Goal: Use online tool/utility: Utilize a website feature to perform a specific function

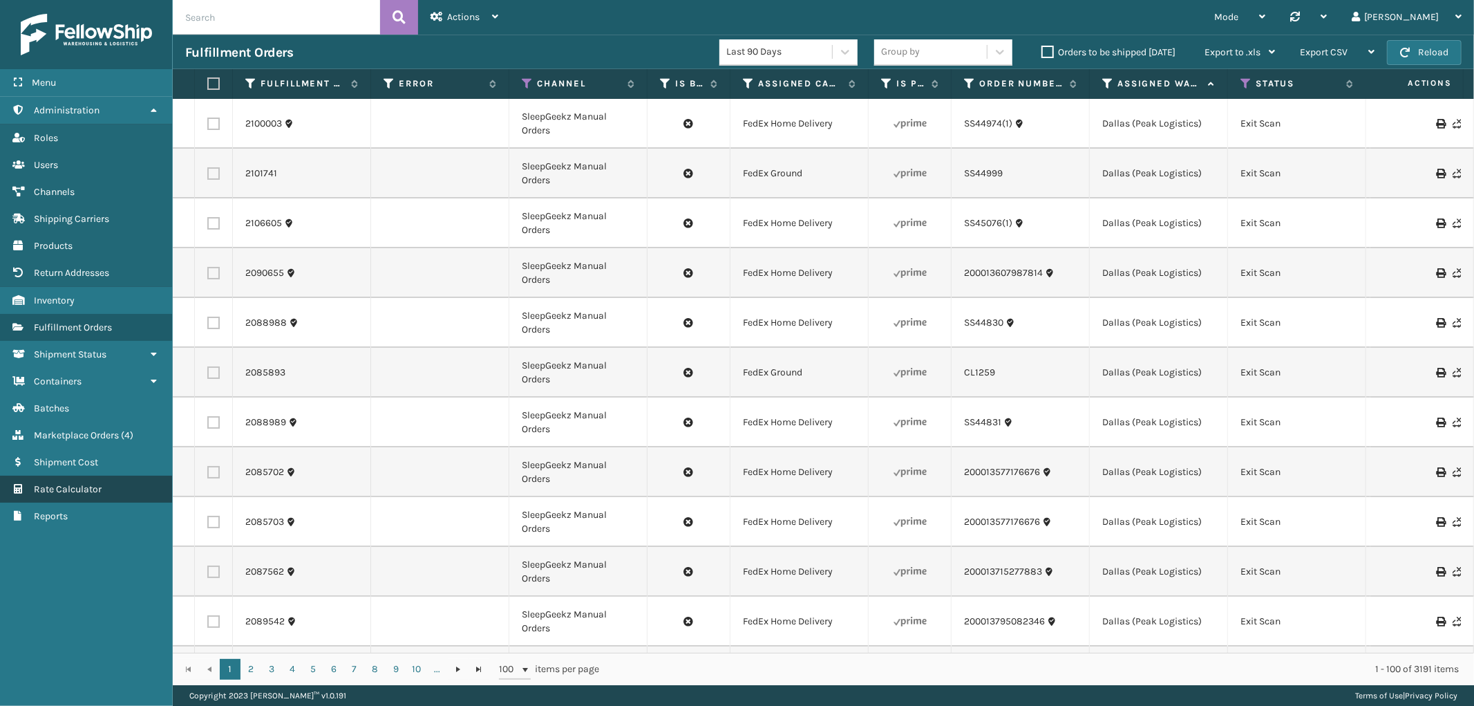
click at [64, 483] on span "Rate Calculator" at bounding box center [68, 489] width 68 height 12
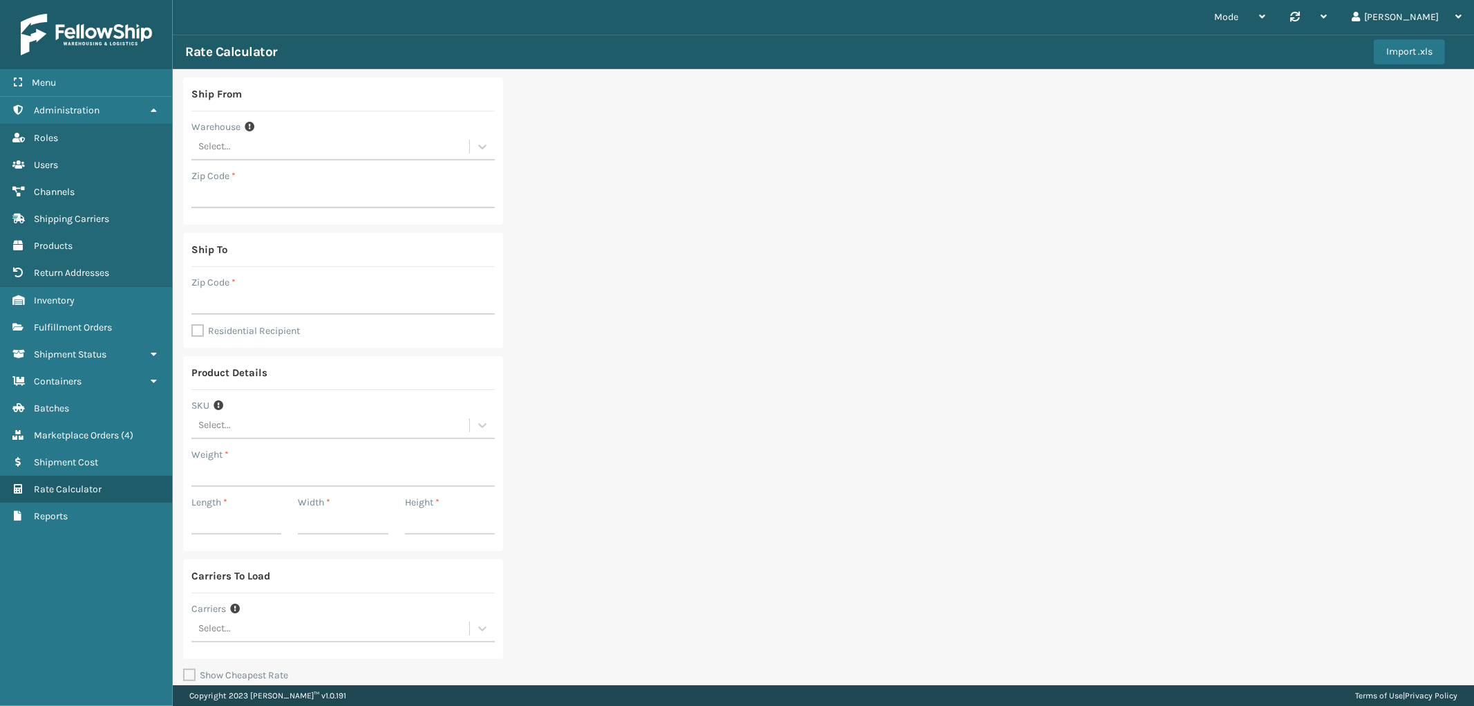
click at [343, 148] on div "Select..." at bounding box center [330, 146] width 278 height 23
click at [288, 264] on div "SleepGeekz Warehouse" at bounding box center [342, 258] width 303 height 26
type input "32208"
click at [263, 302] on input "Zip Code *" at bounding box center [342, 302] width 303 height 25
type input "30044"
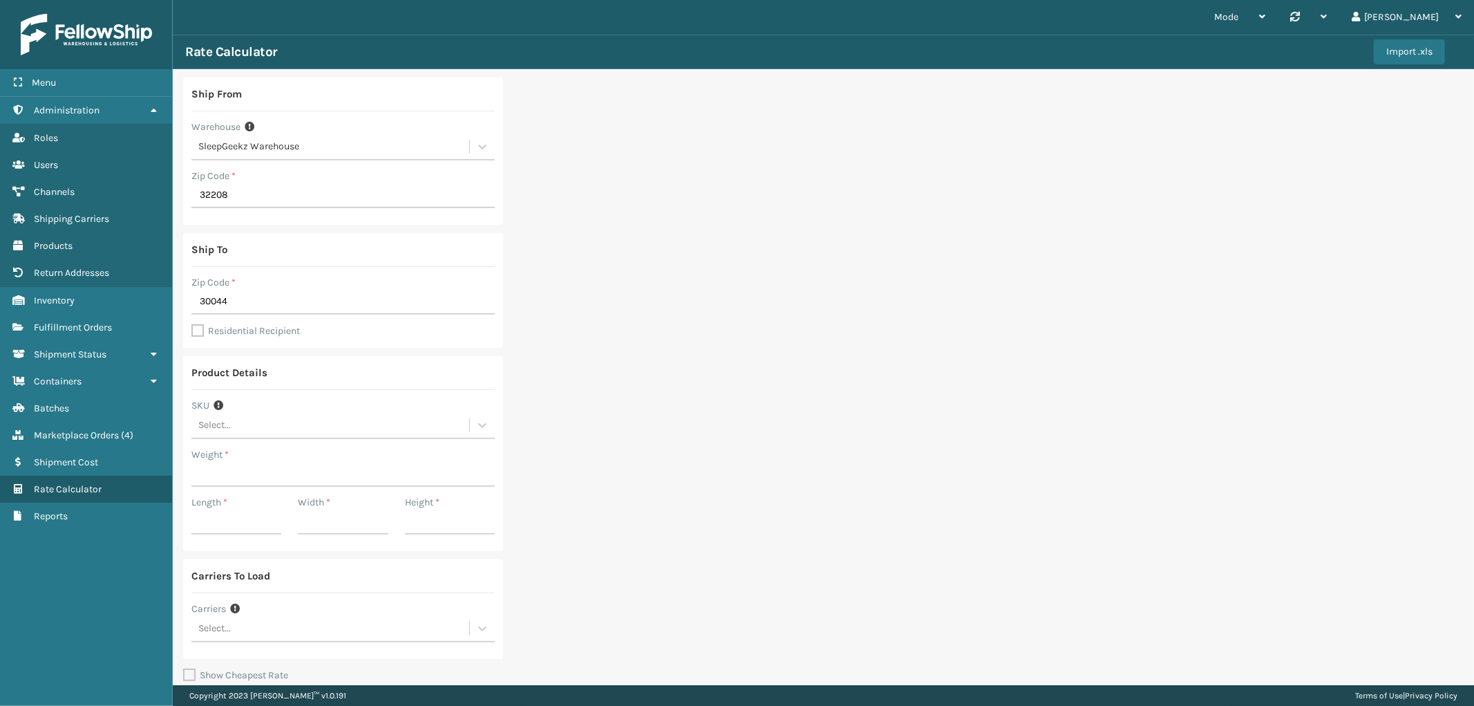
click at [196, 340] on div "Ship To Zip Code * 30044 Residential Recipient" at bounding box center [343, 290] width 320 height 115
click at [196, 330] on label "Residential Recipient" at bounding box center [245, 331] width 109 height 12
click at [192, 324] on input "Residential Recipient" at bounding box center [191, 323] width 1 height 1
checkbox input "true"
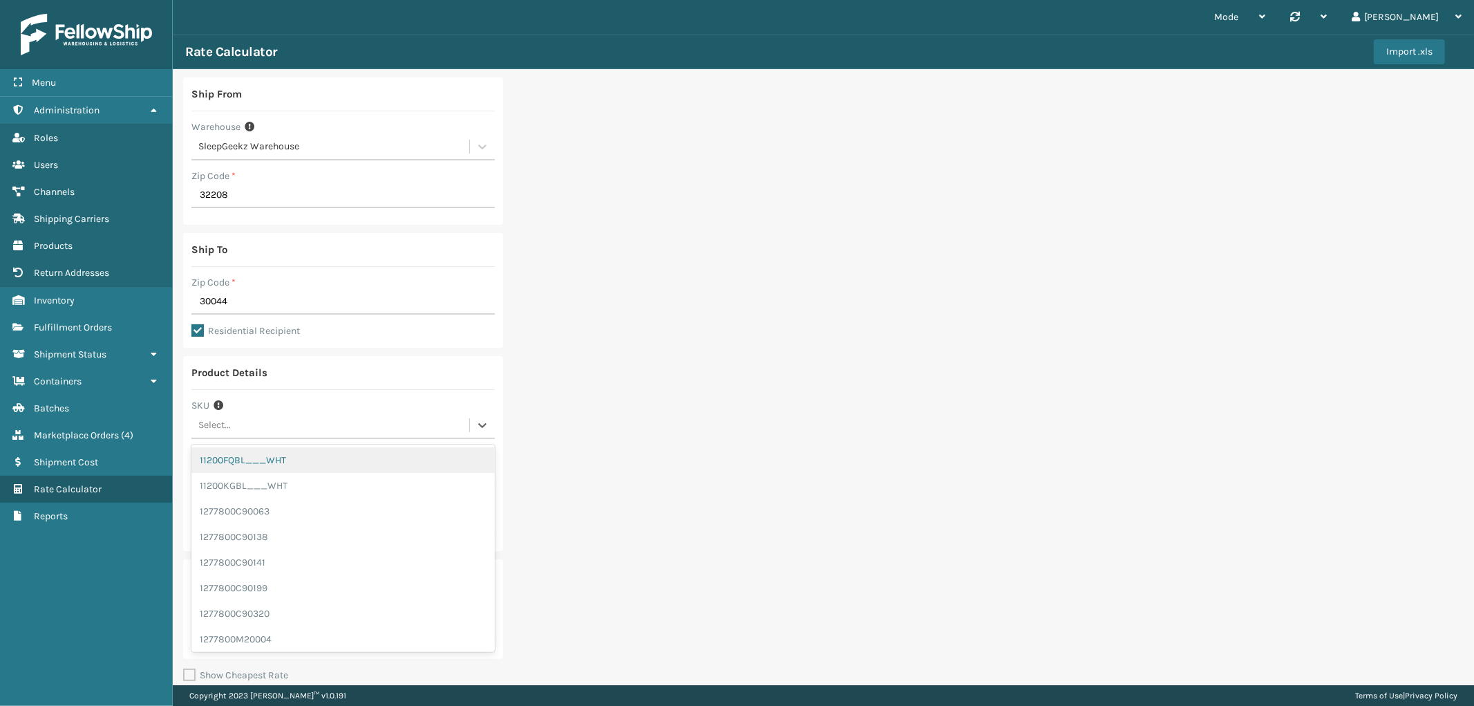
click at [348, 435] on div "Select..." at bounding box center [330, 425] width 278 height 23
type input "gen-ab-c-q"
click at [285, 458] on div "GEN-AB-C-Q" at bounding box center [342, 460] width 303 height 26
type input "136"
type input "61"
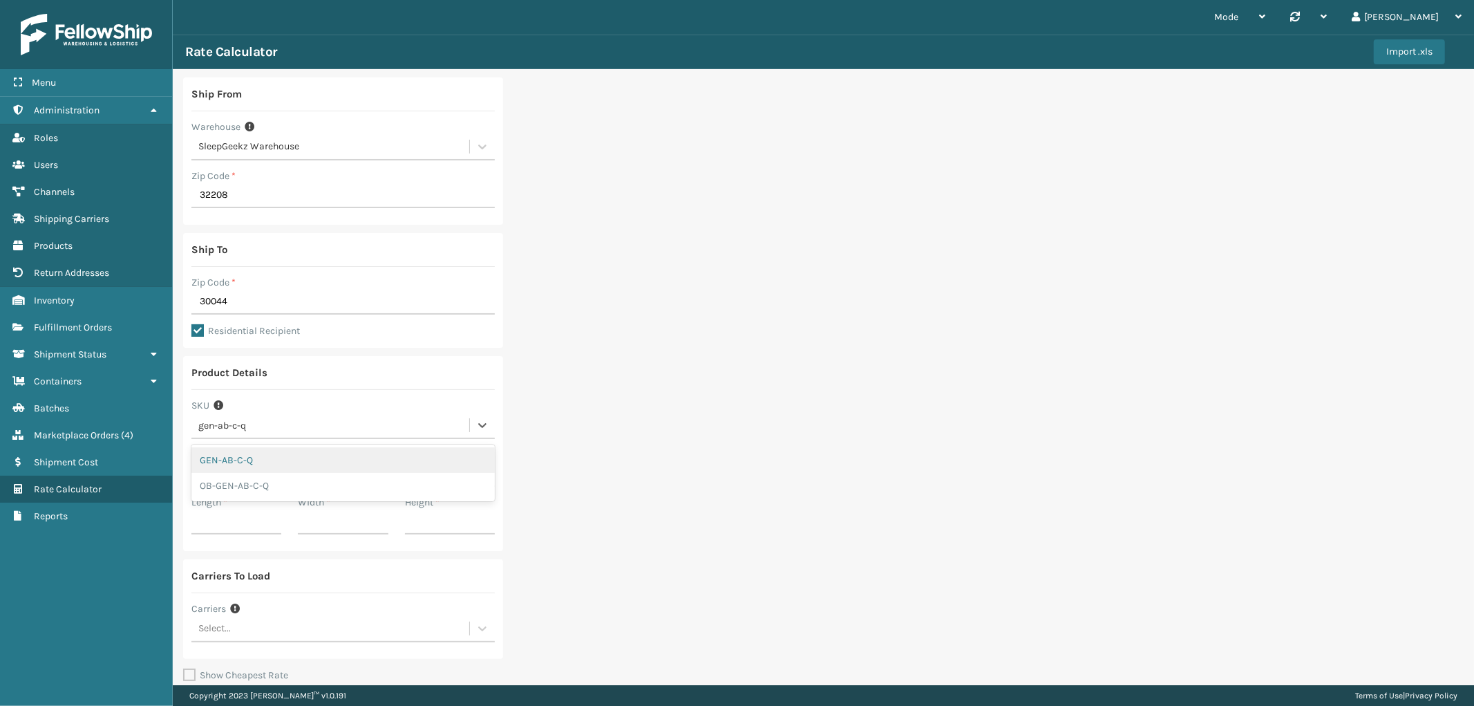
type input "41"
type input "7"
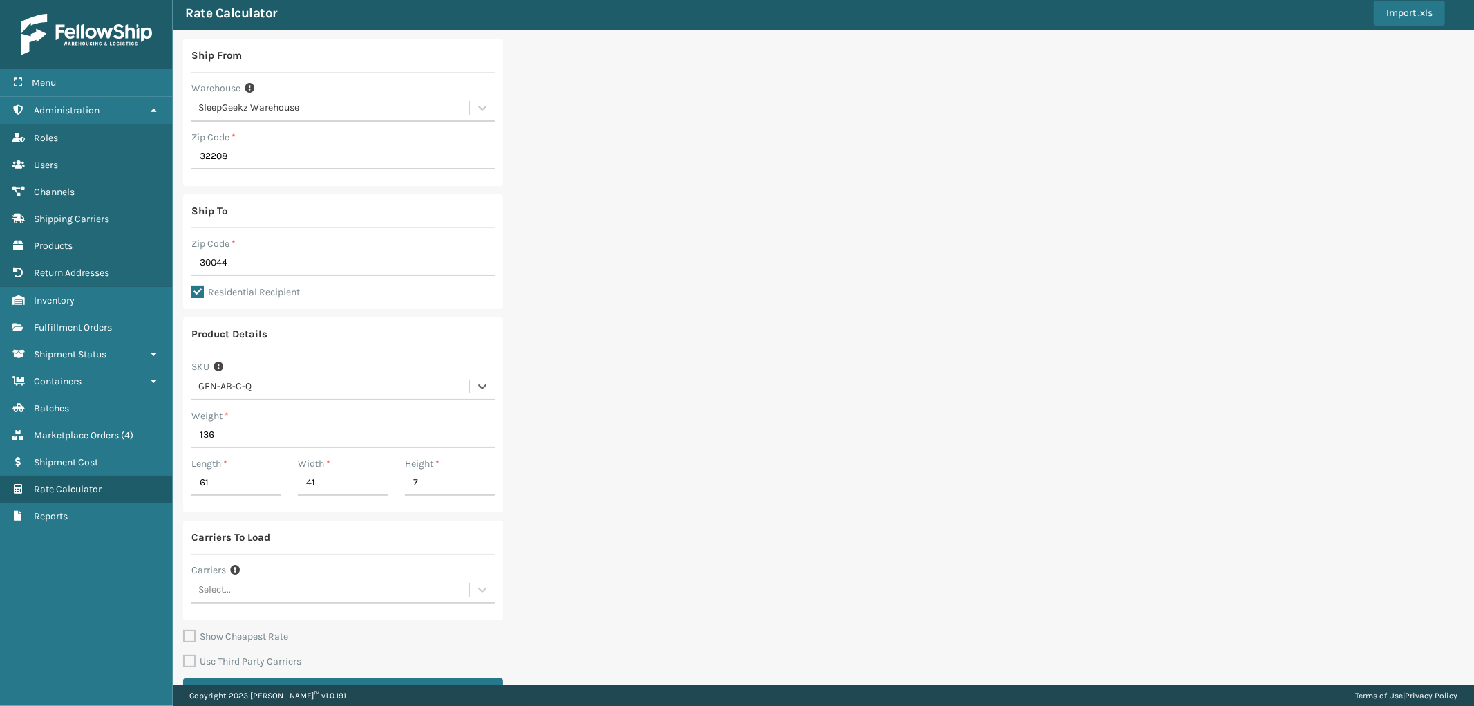
scroll to position [73, 0]
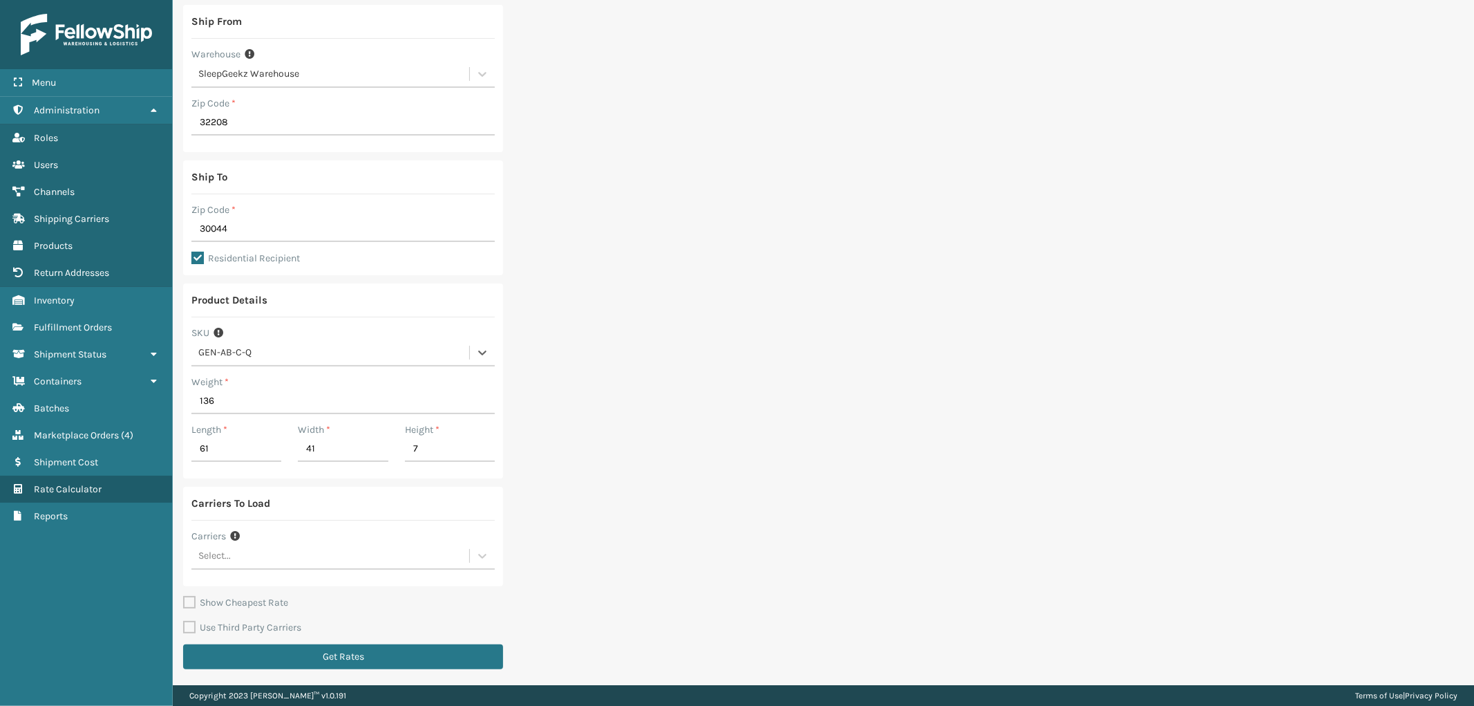
click at [329, 565] on div "Select..." at bounding box center [330, 556] width 278 height 23
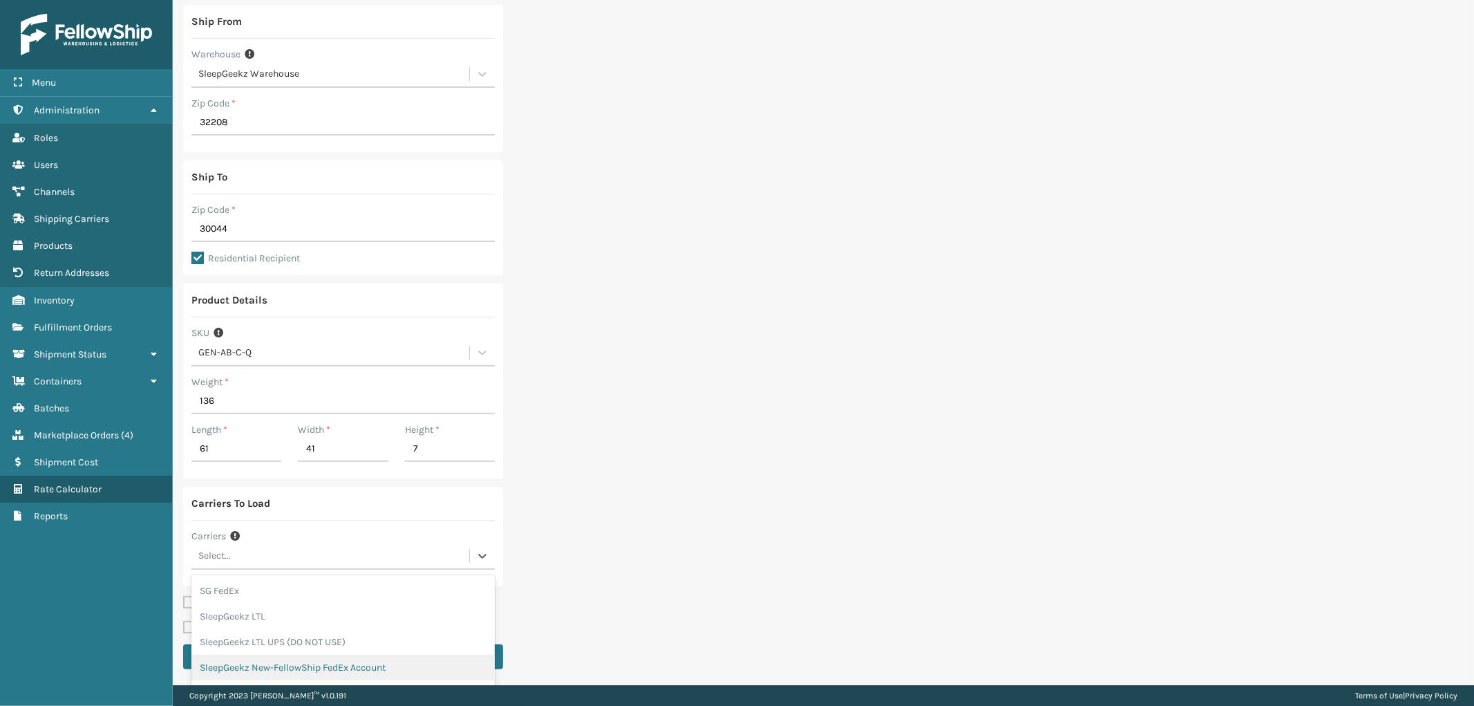
click at [327, 657] on div "SleepGeekz New-FellowShip FedEx Account" at bounding box center [342, 668] width 303 height 26
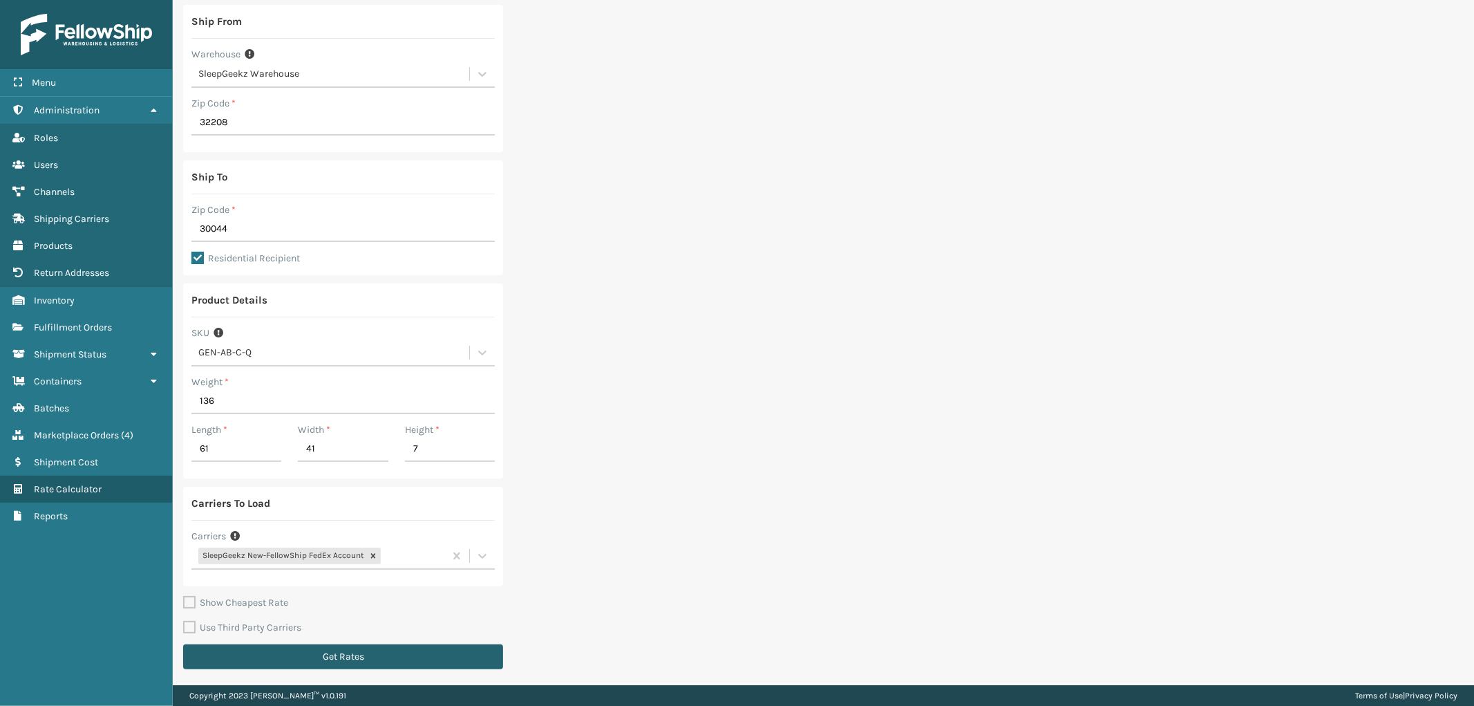
click at [334, 664] on button "Get Rates" at bounding box center [343, 656] width 320 height 25
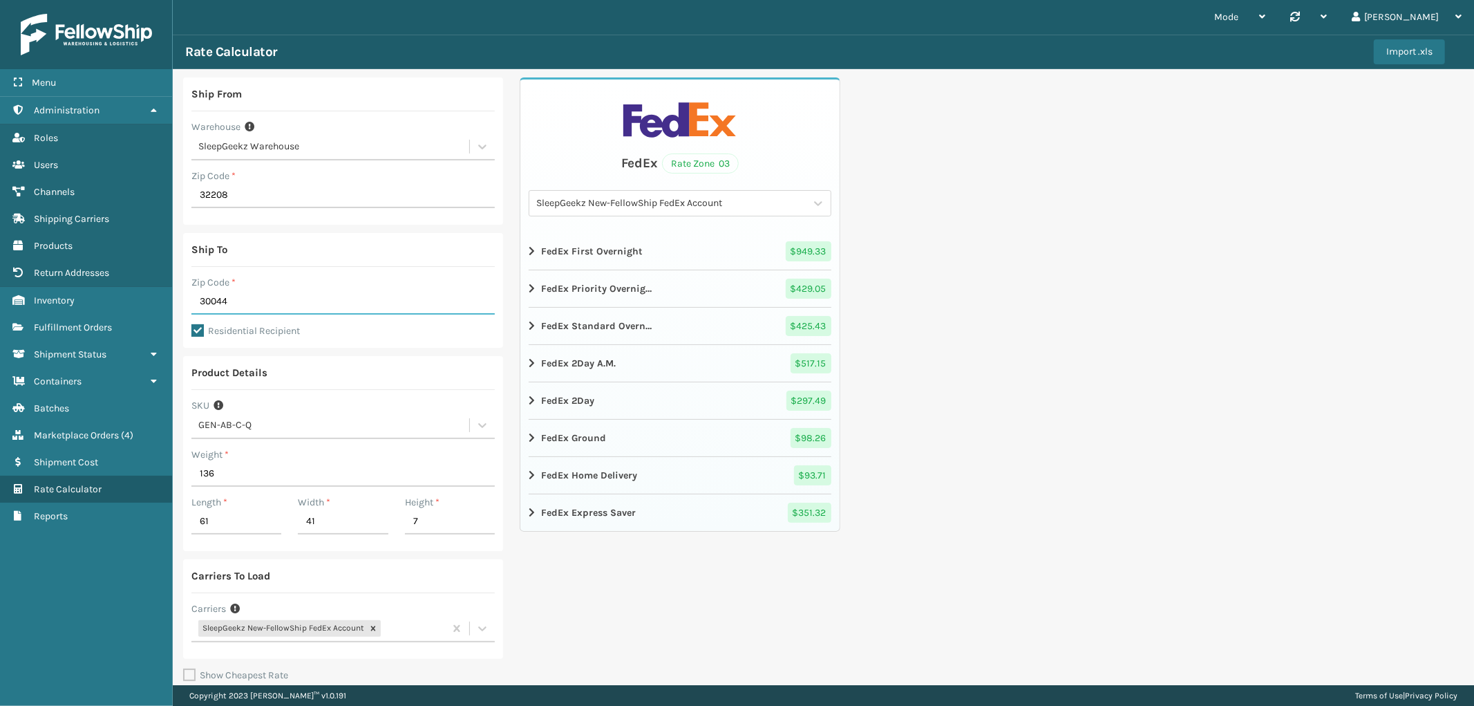
click at [278, 294] on input "30044" at bounding box center [342, 302] width 303 height 25
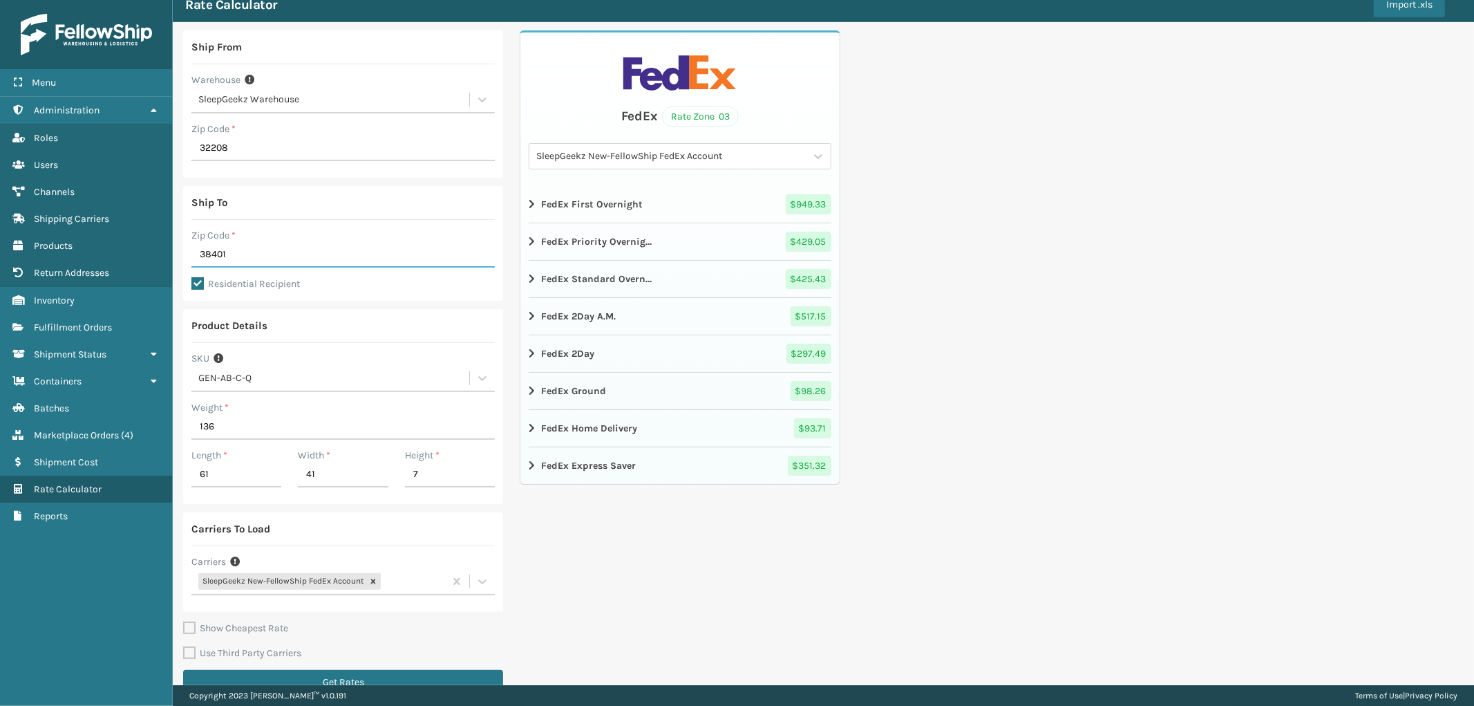
scroll to position [73, 0]
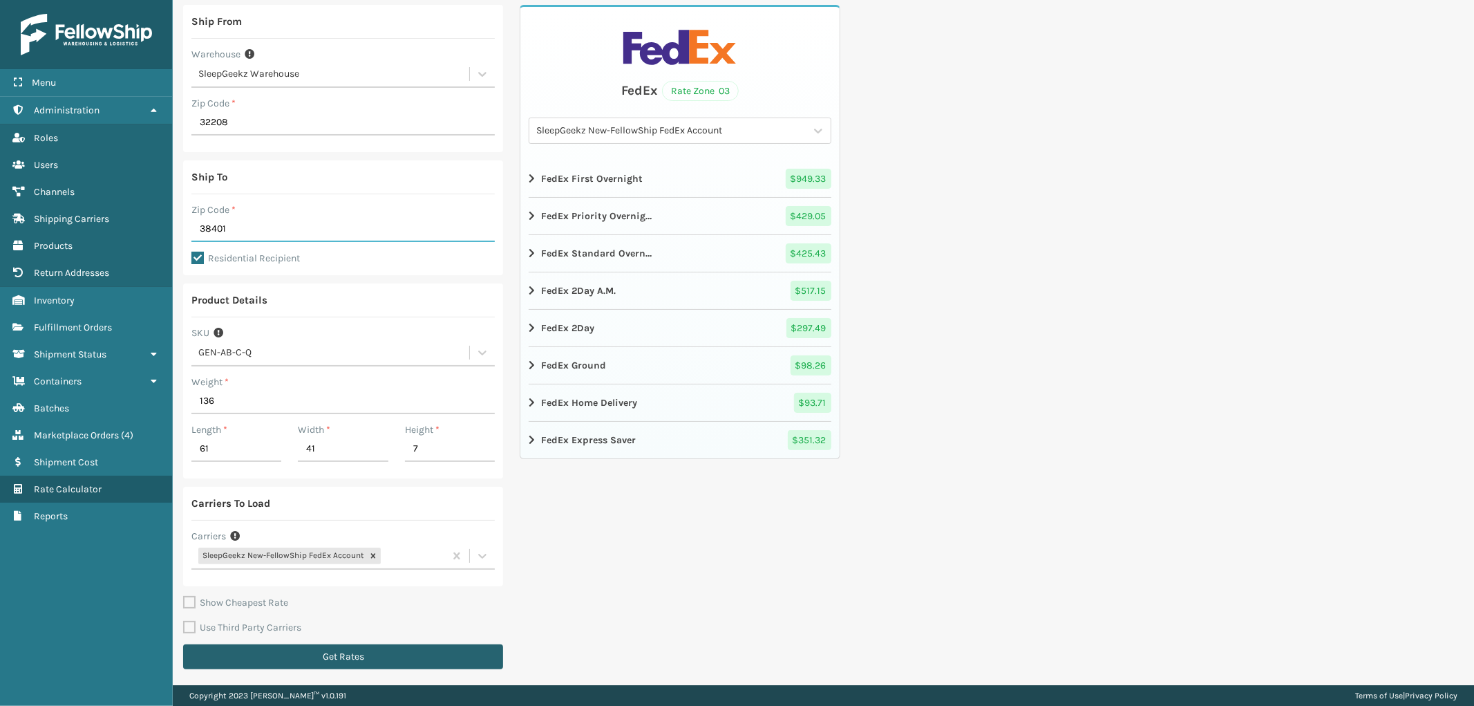
type input "38401"
click at [291, 648] on button "Get Rates" at bounding box center [343, 656] width 320 height 25
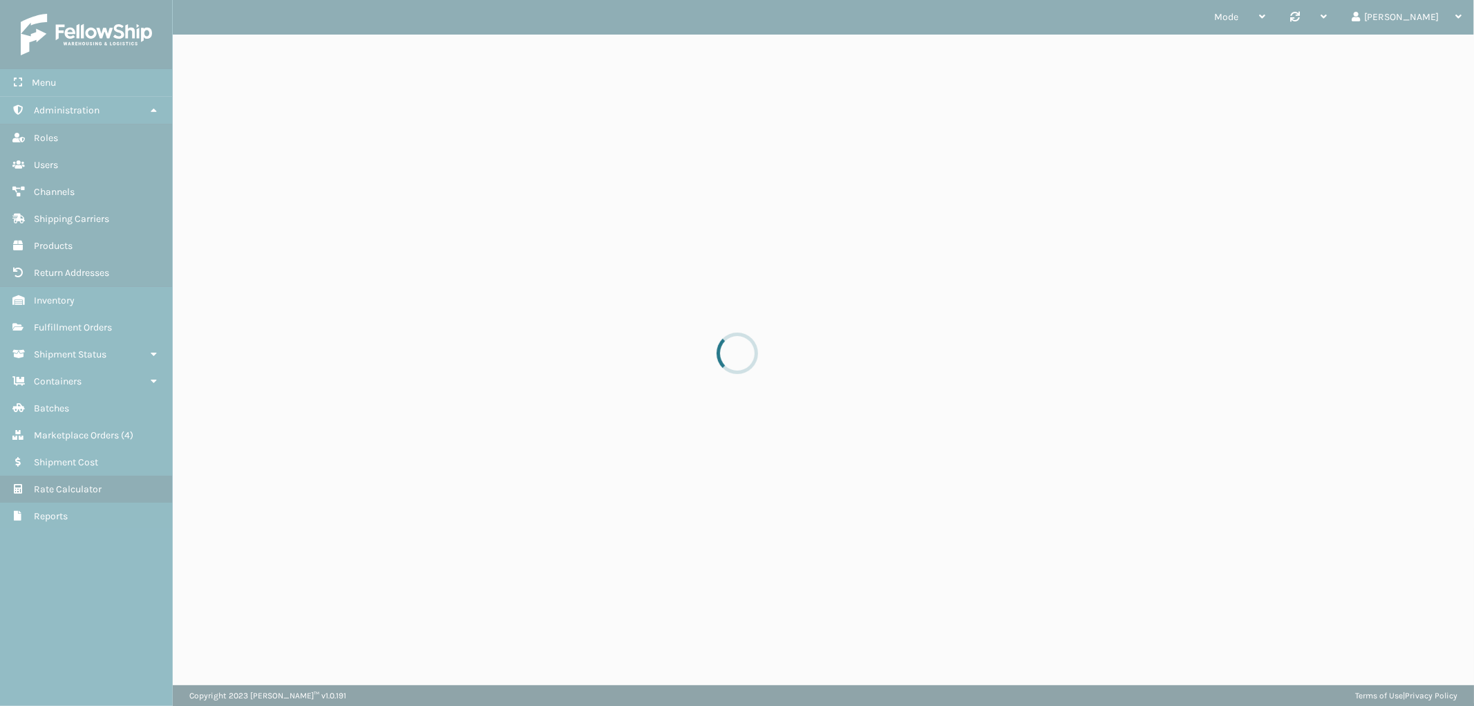
scroll to position [0, 0]
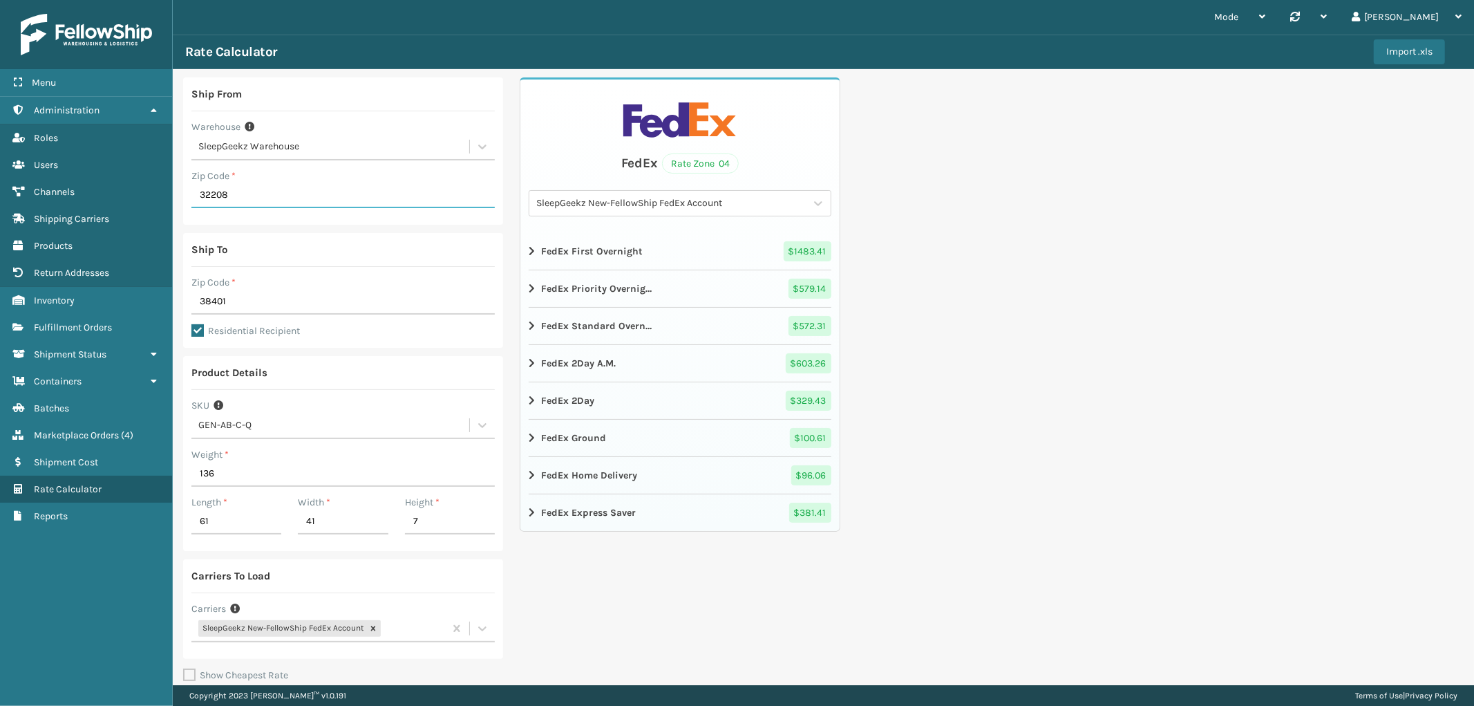
click at [261, 196] on input "32208" at bounding box center [342, 195] width 303 height 25
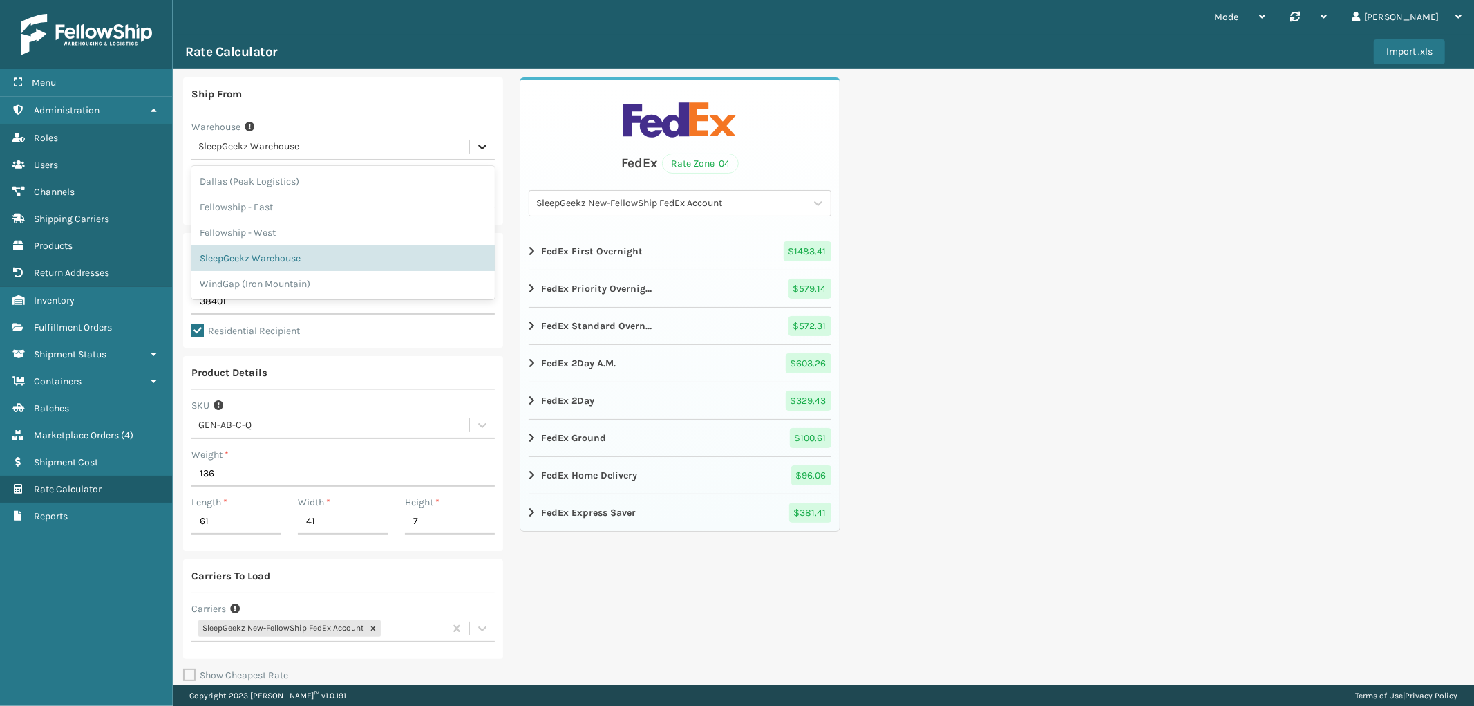
click at [476, 143] on icon at bounding box center [483, 147] width 14 height 14
click at [275, 198] on div "Fellowship - East" at bounding box center [342, 207] width 303 height 26
type input "19007"
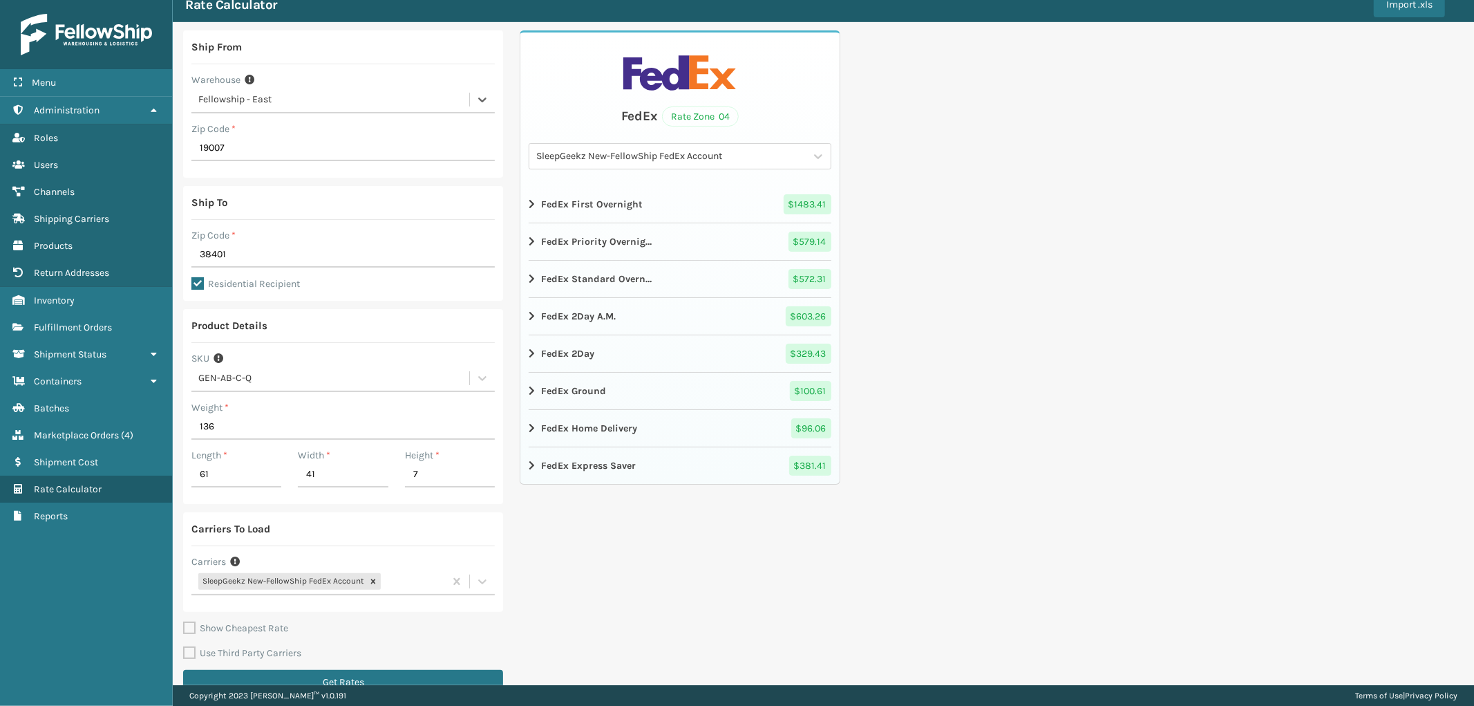
scroll to position [73, 0]
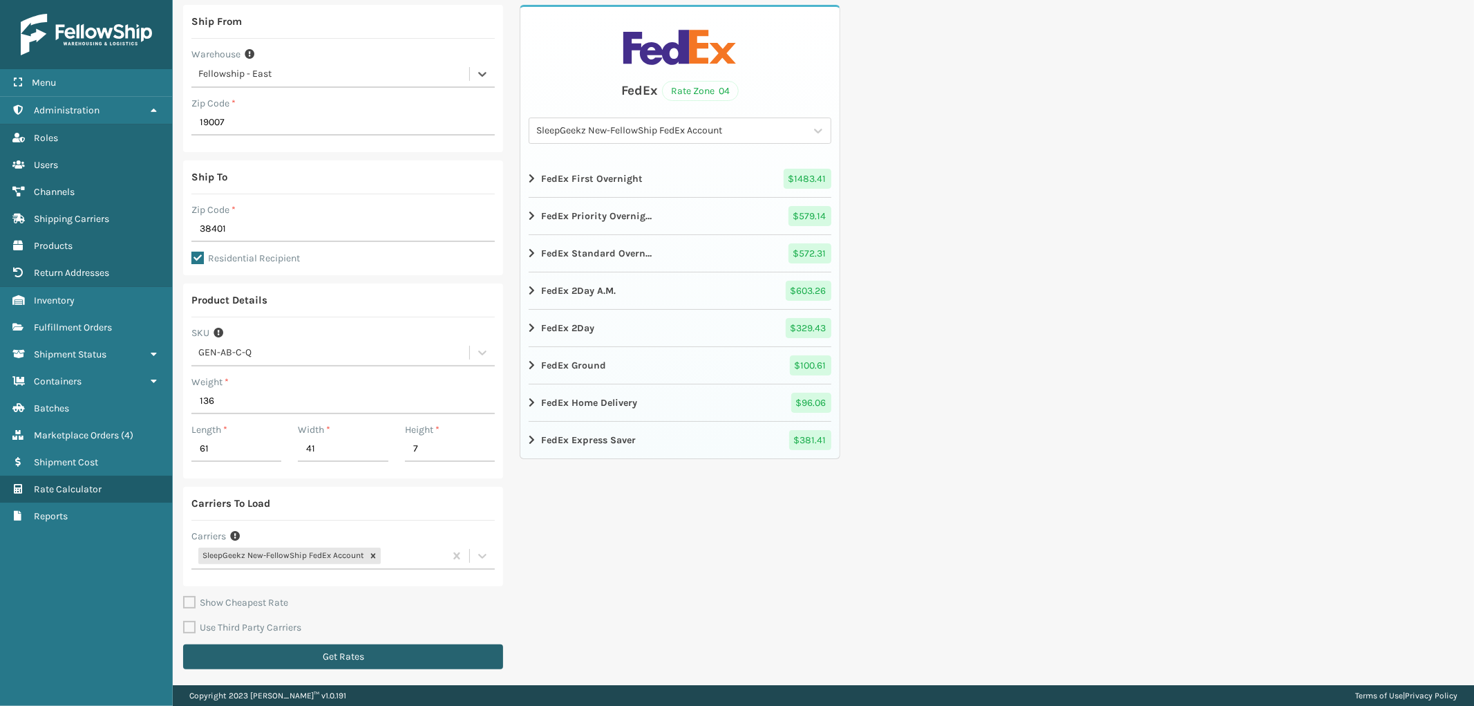
click at [306, 652] on button "Get Rates" at bounding box center [343, 656] width 320 height 25
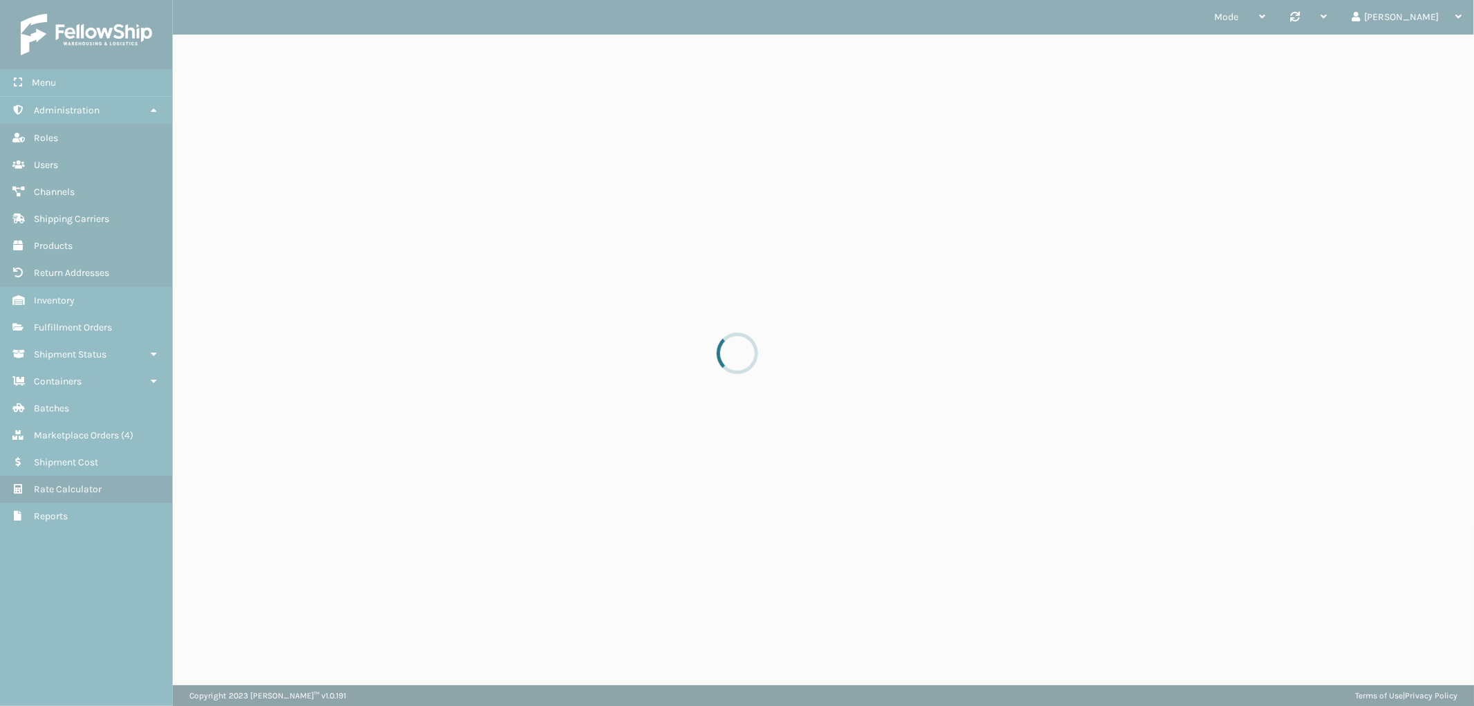
scroll to position [0, 0]
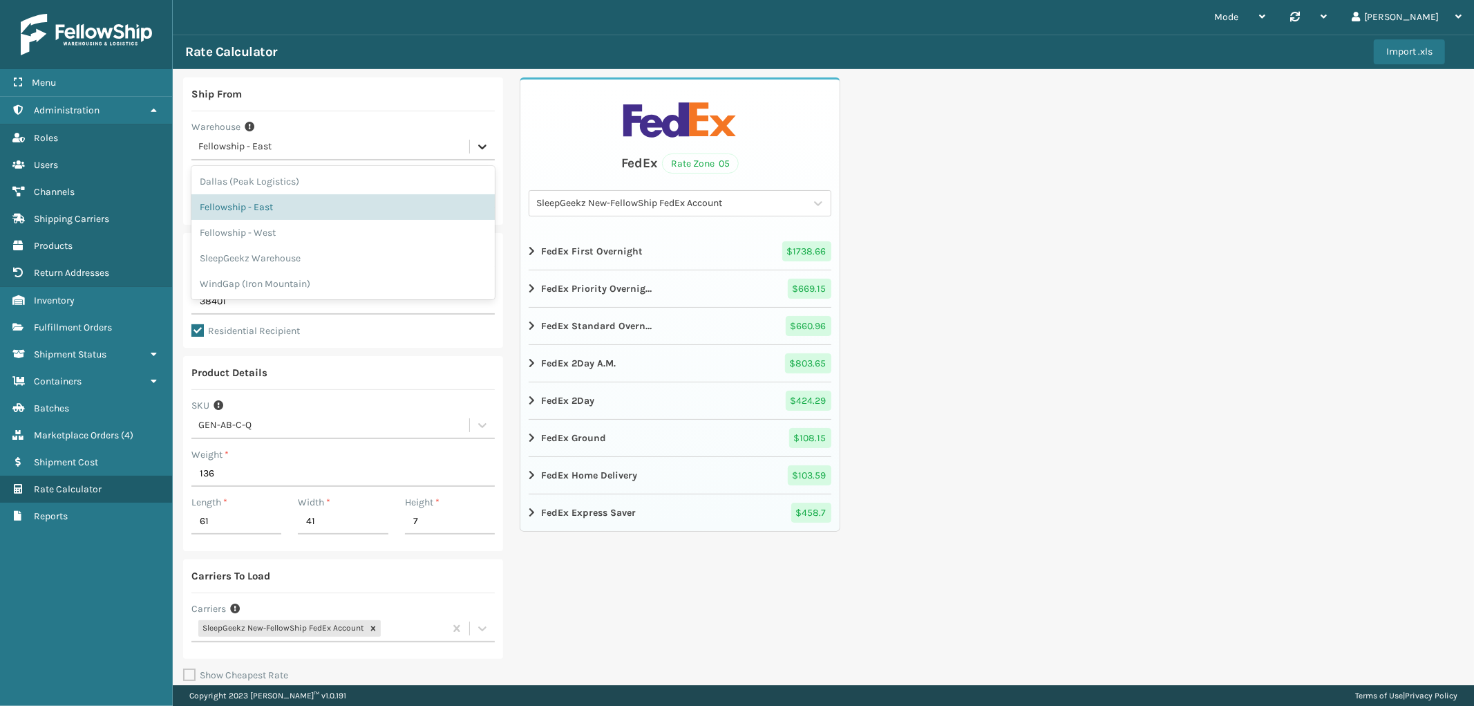
click at [482, 142] on icon at bounding box center [483, 147] width 14 height 14
click at [303, 254] on div "SleepGeekz Warehouse" at bounding box center [342, 258] width 303 height 26
type input "32208"
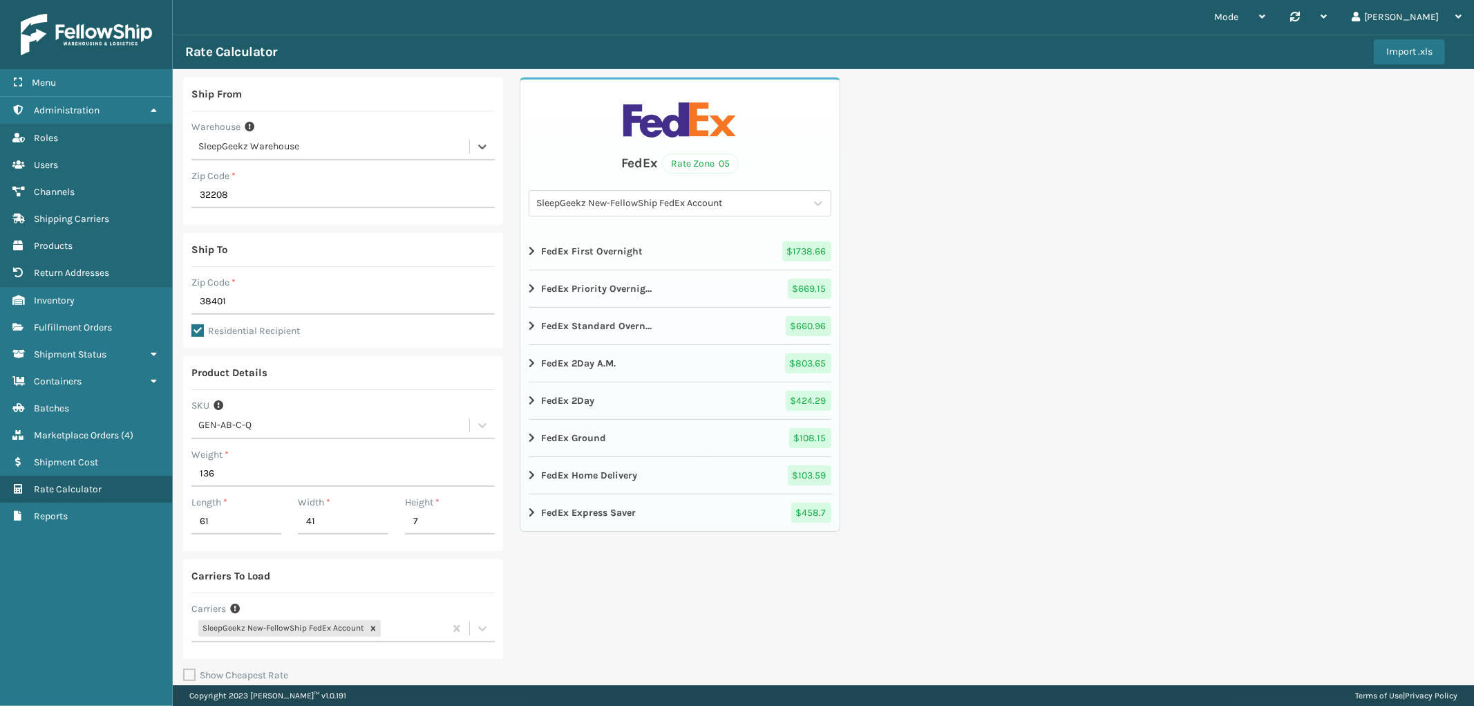
scroll to position [73, 0]
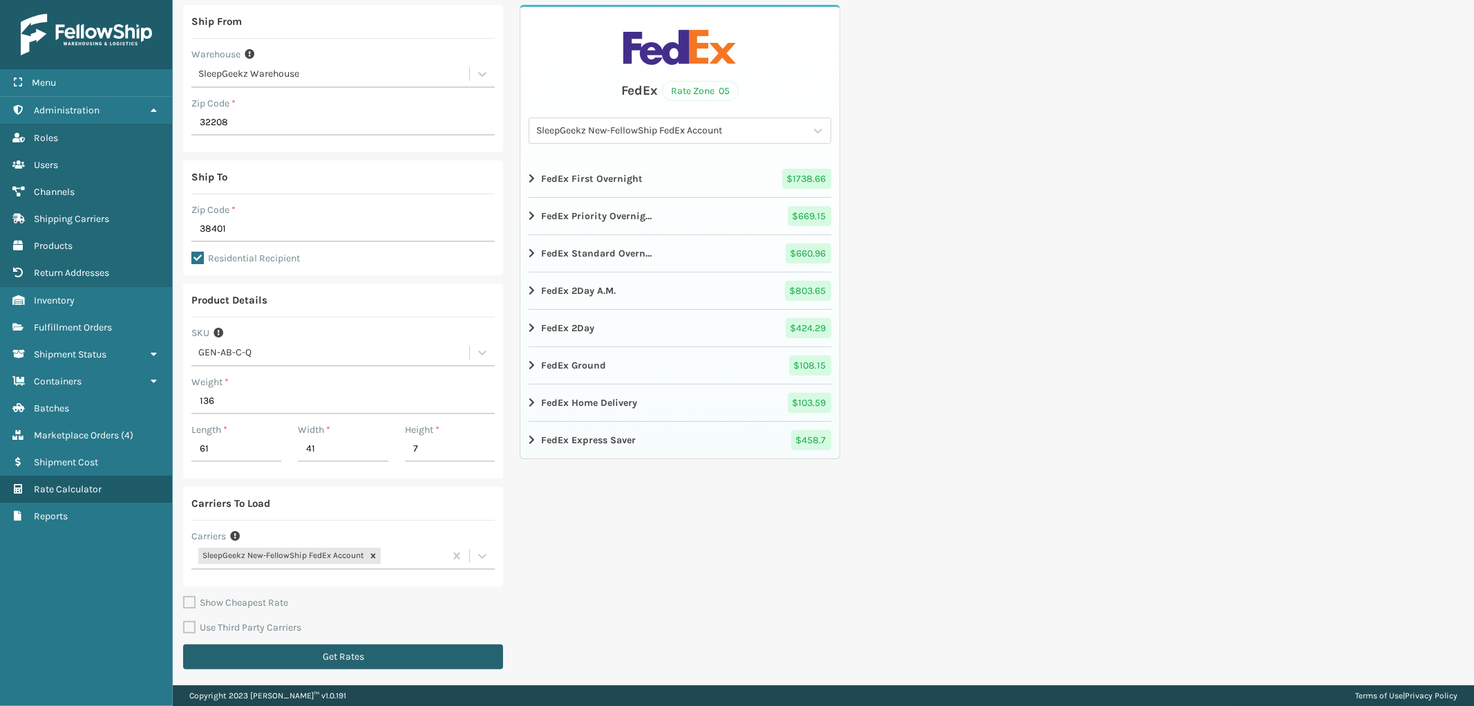
click at [311, 650] on button "Get Rates" at bounding box center [343, 656] width 320 height 25
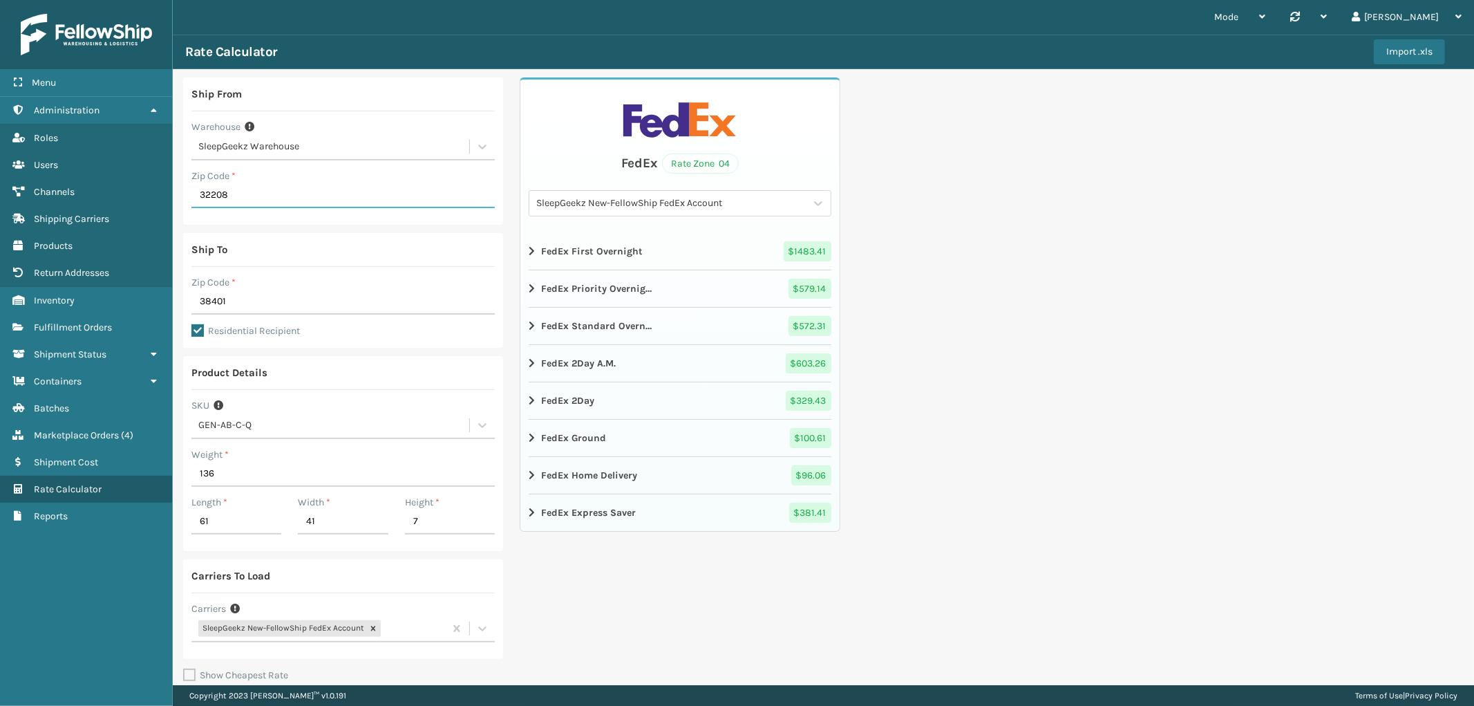
click at [279, 192] on input "32208" at bounding box center [342, 195] width 303 height 25
click at [252, 301] on input "38401" at bounding box center [342, 302] width 303 height 25
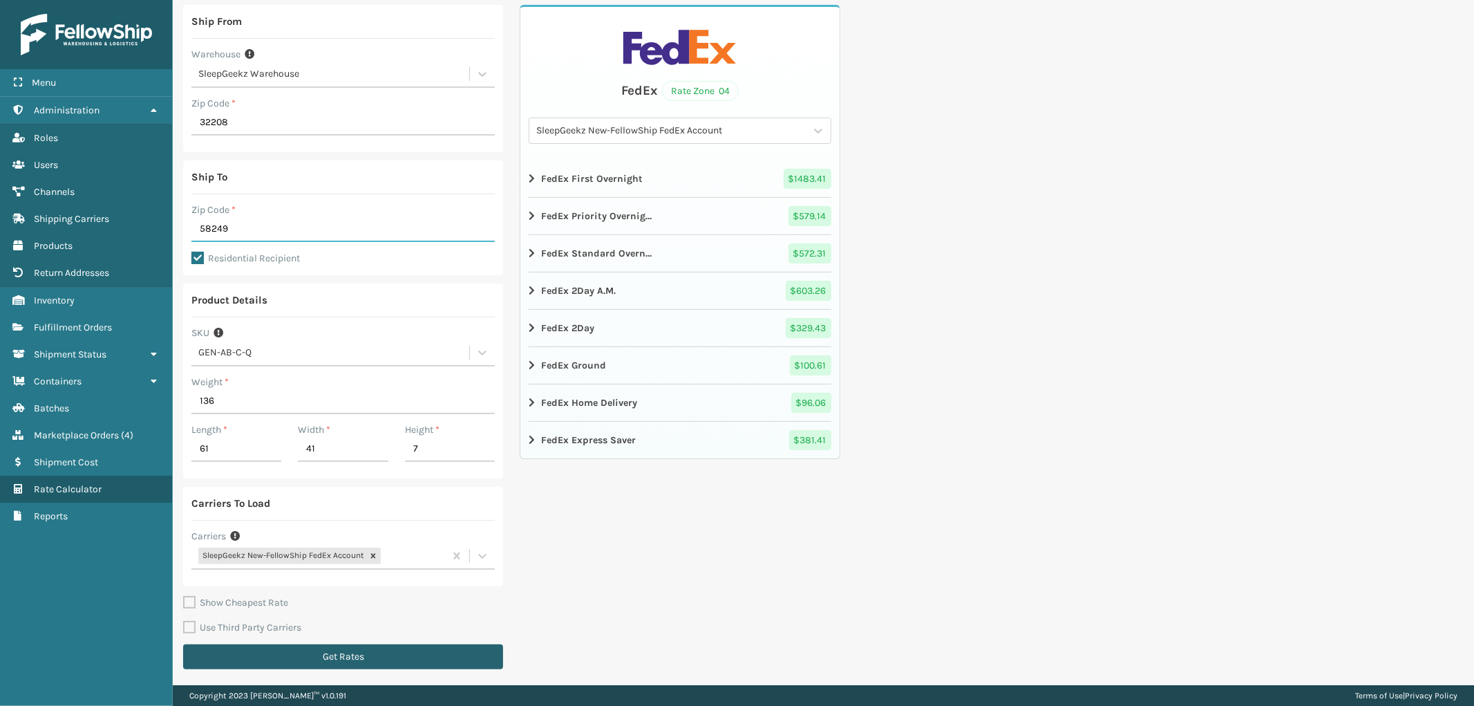
type input "58249"
click at [358, 652] on button "Get Rates" at bounding box center [343, 656] width 320 height 25
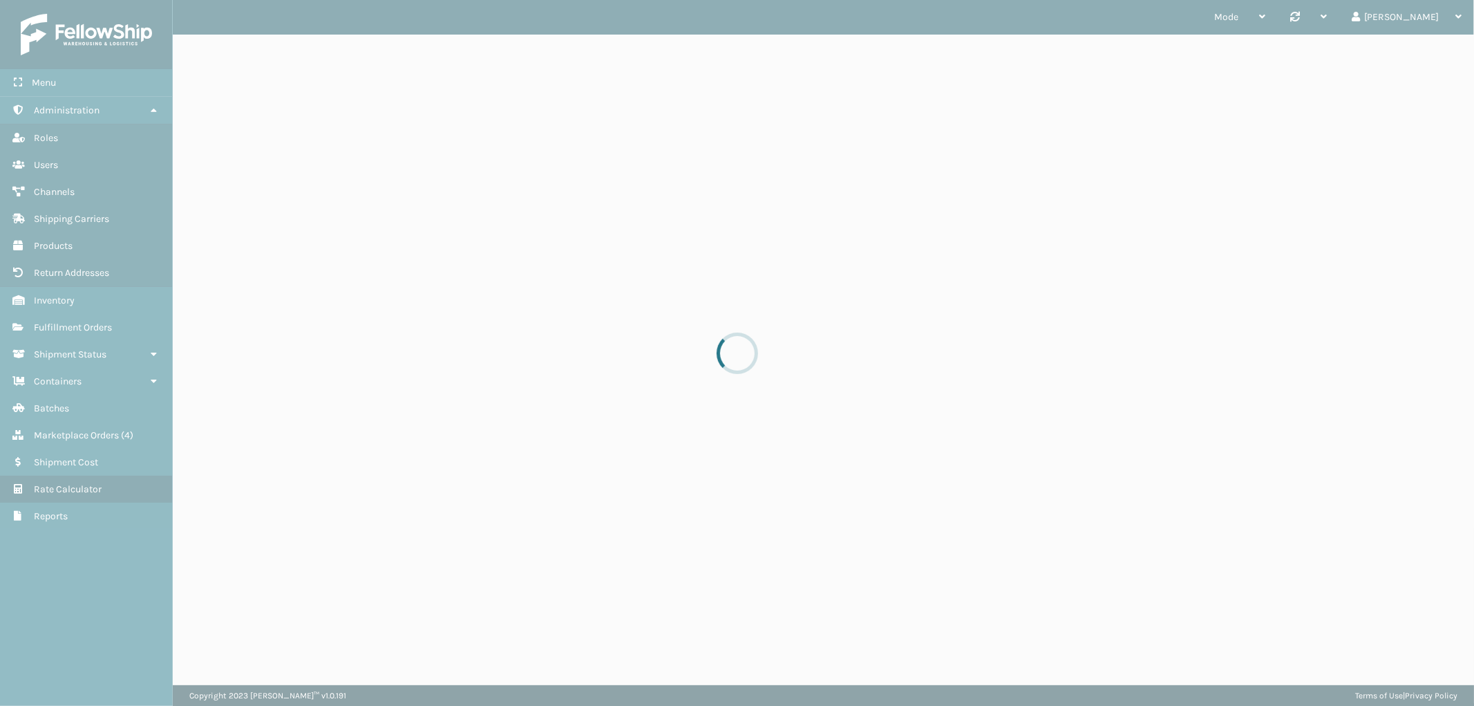
scroll to position [0, 0]
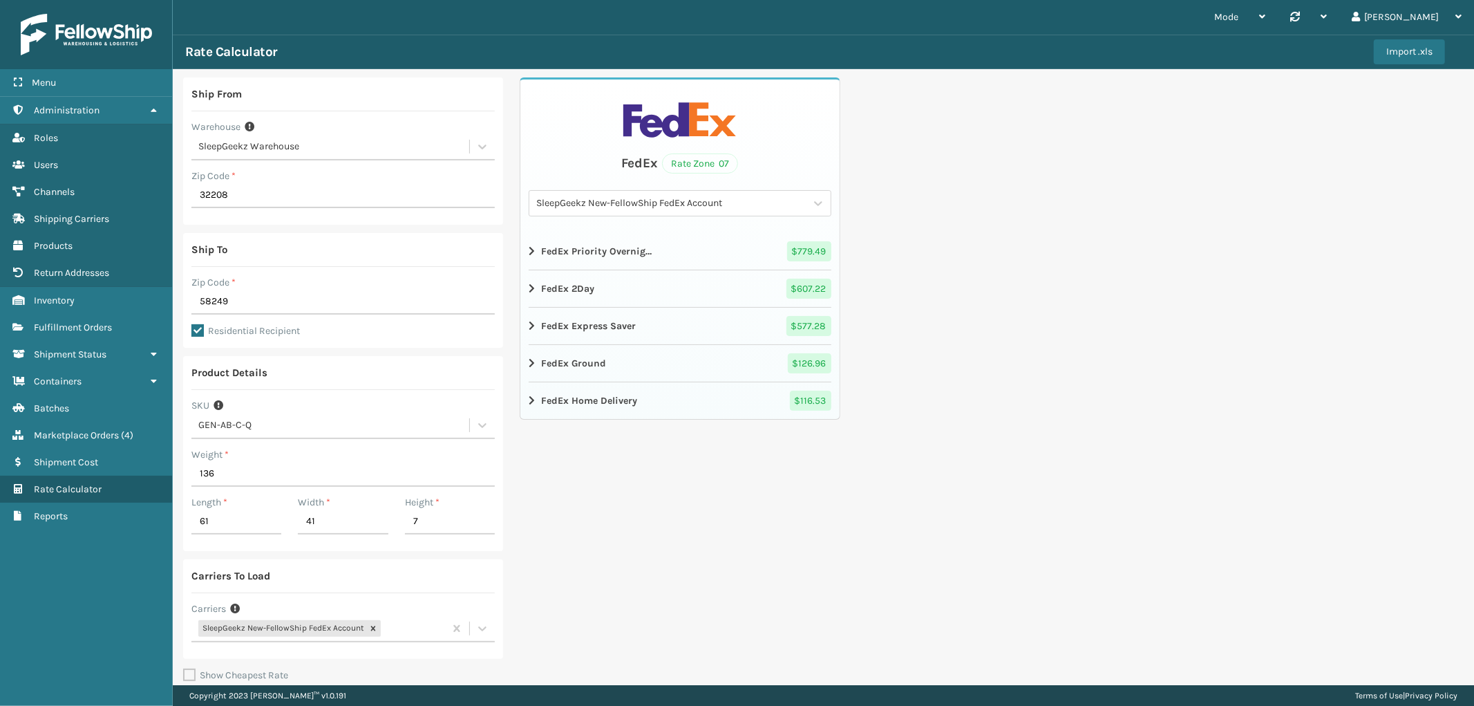
click at [335, 148] on div "SleepGeekz Warehouse" at bounding box center [334, 147] width 272 height 15
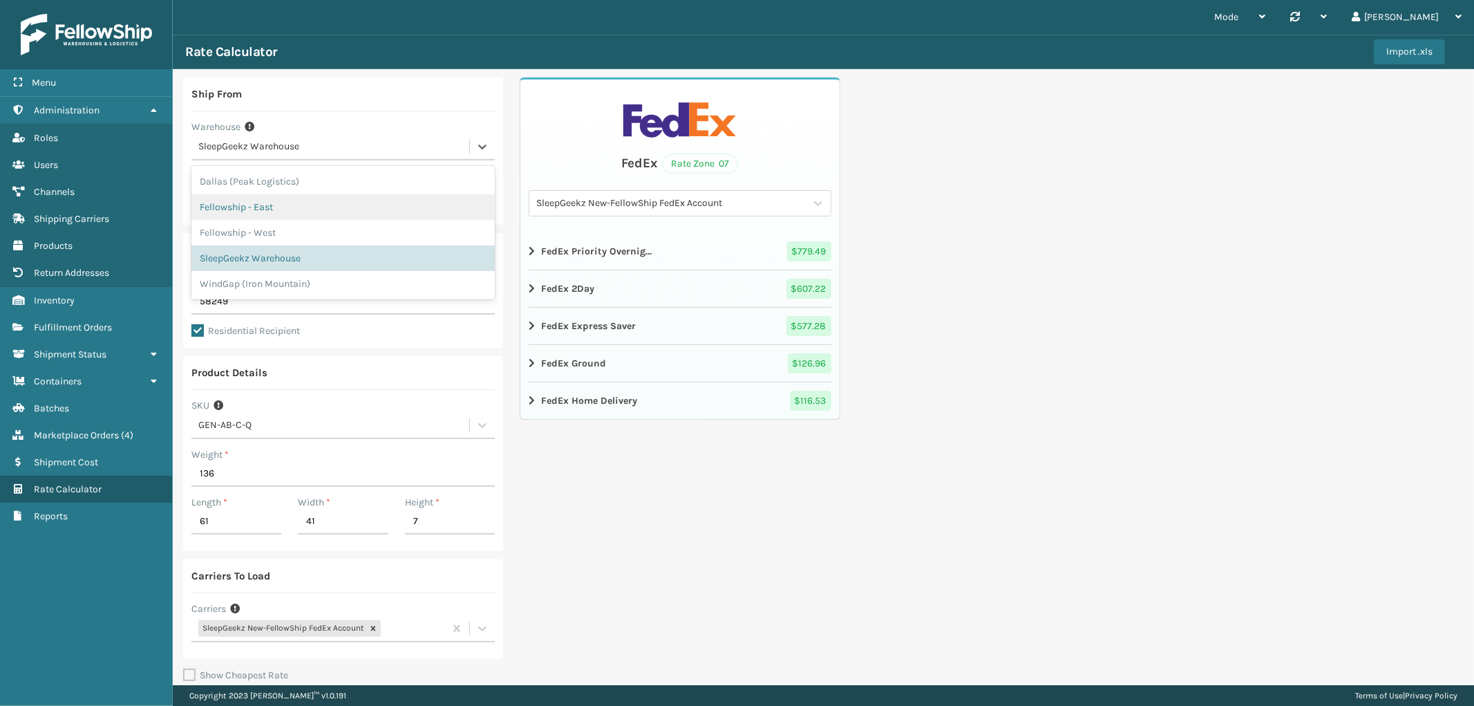
click at [291, 209] on div "Fellowship - East" at bounding box center [342, 207] width 303 height 26
type input "19007"
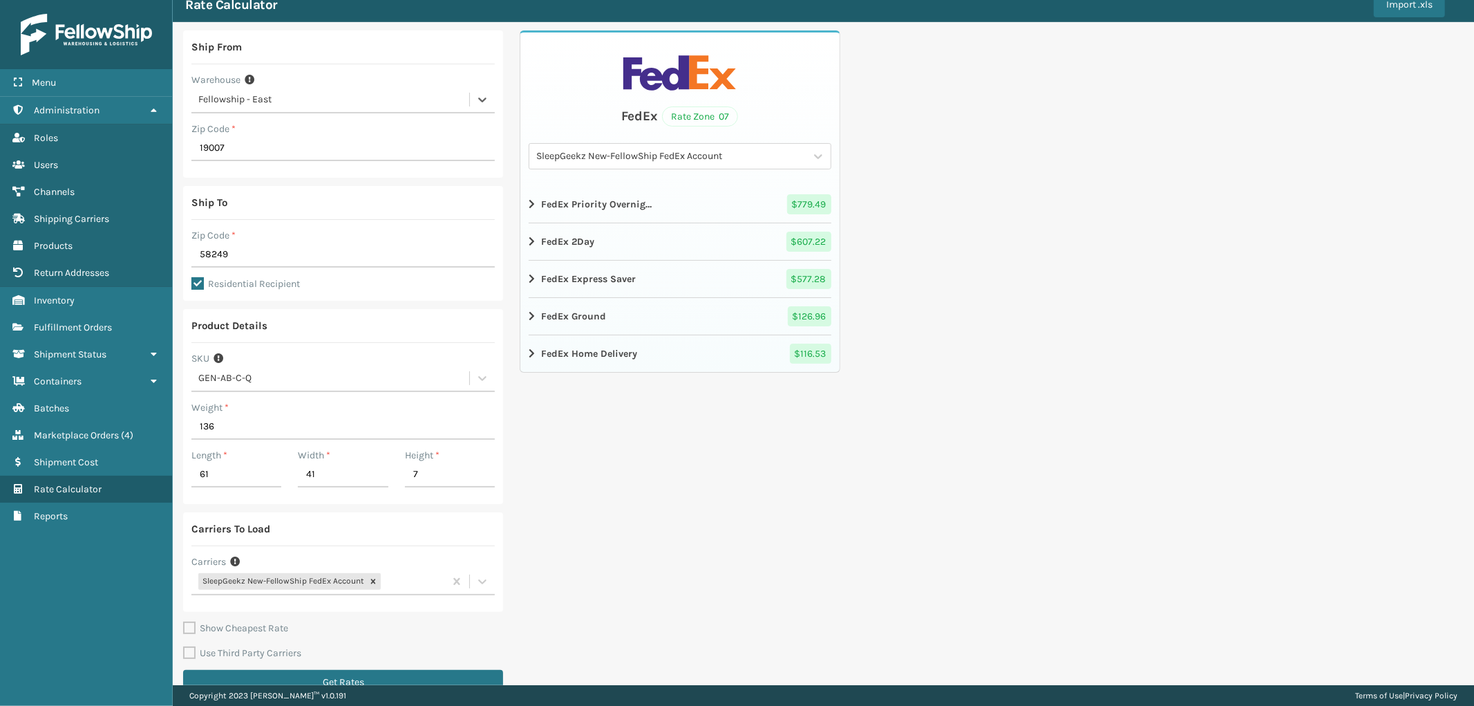
scroll to position [73, 0]
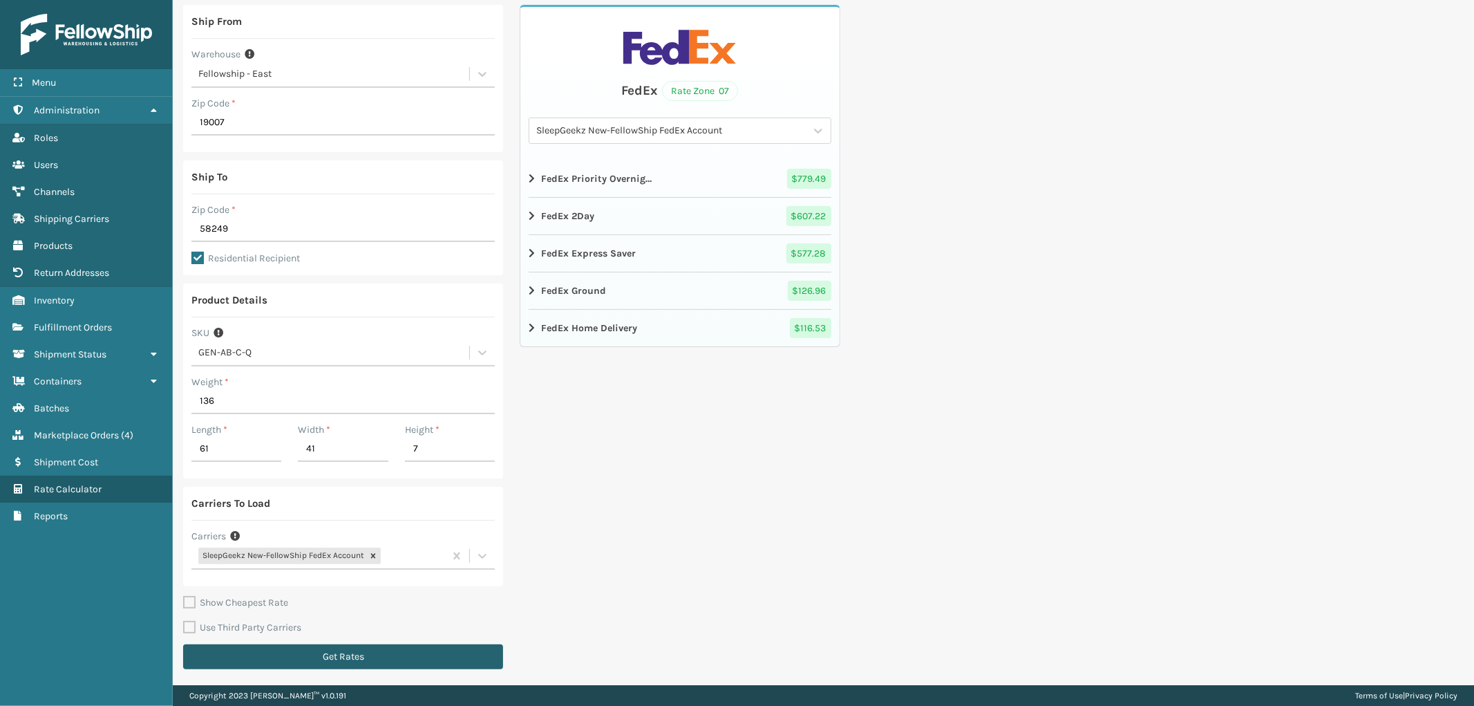
click at [332, 655] on button "Get Rates" at bounding box center [343, 656] width 320 height 25
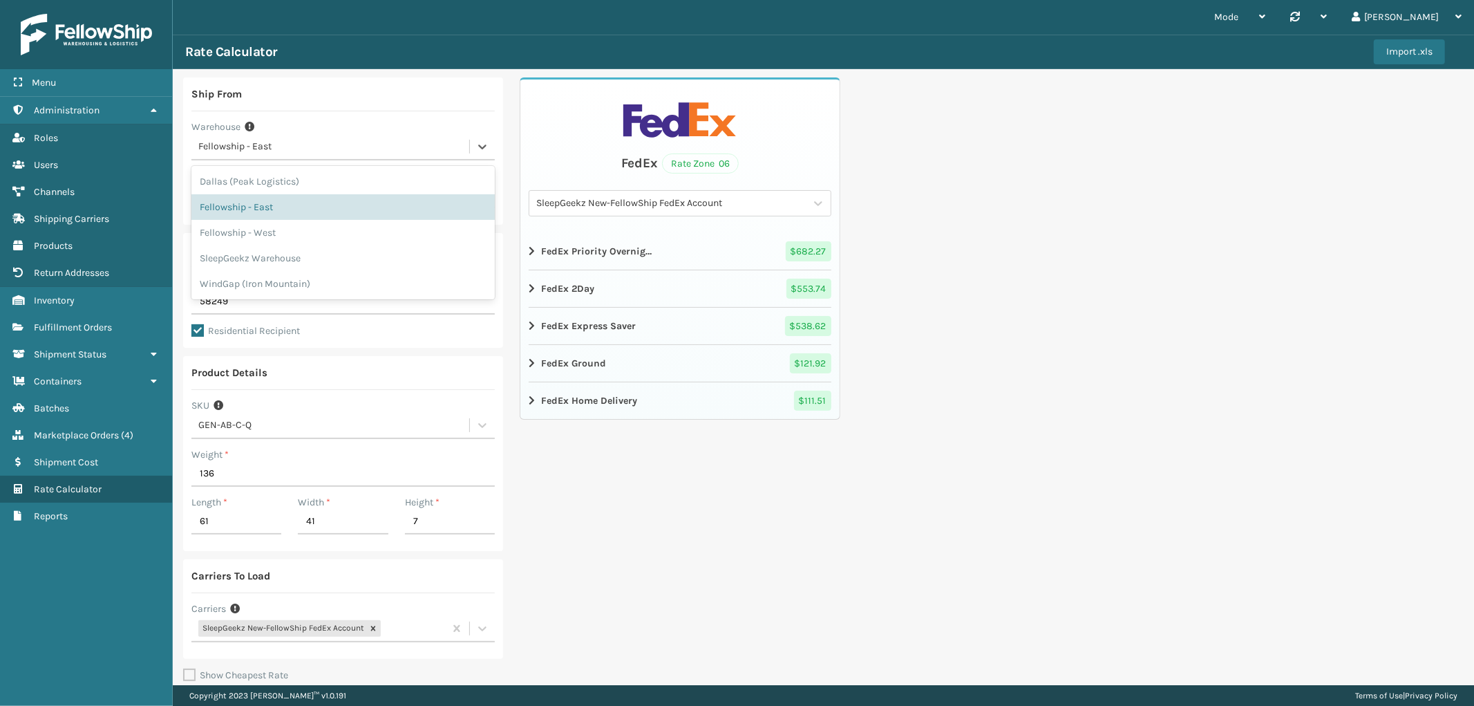
click at [323, 147] on div "Fellowship - East" at bounding box center [334, 147] width 272 height 15
click at [285, 226] on div "Fellowship - West" at bounding box center [342, 233] width 303 height 26
type input "92392"
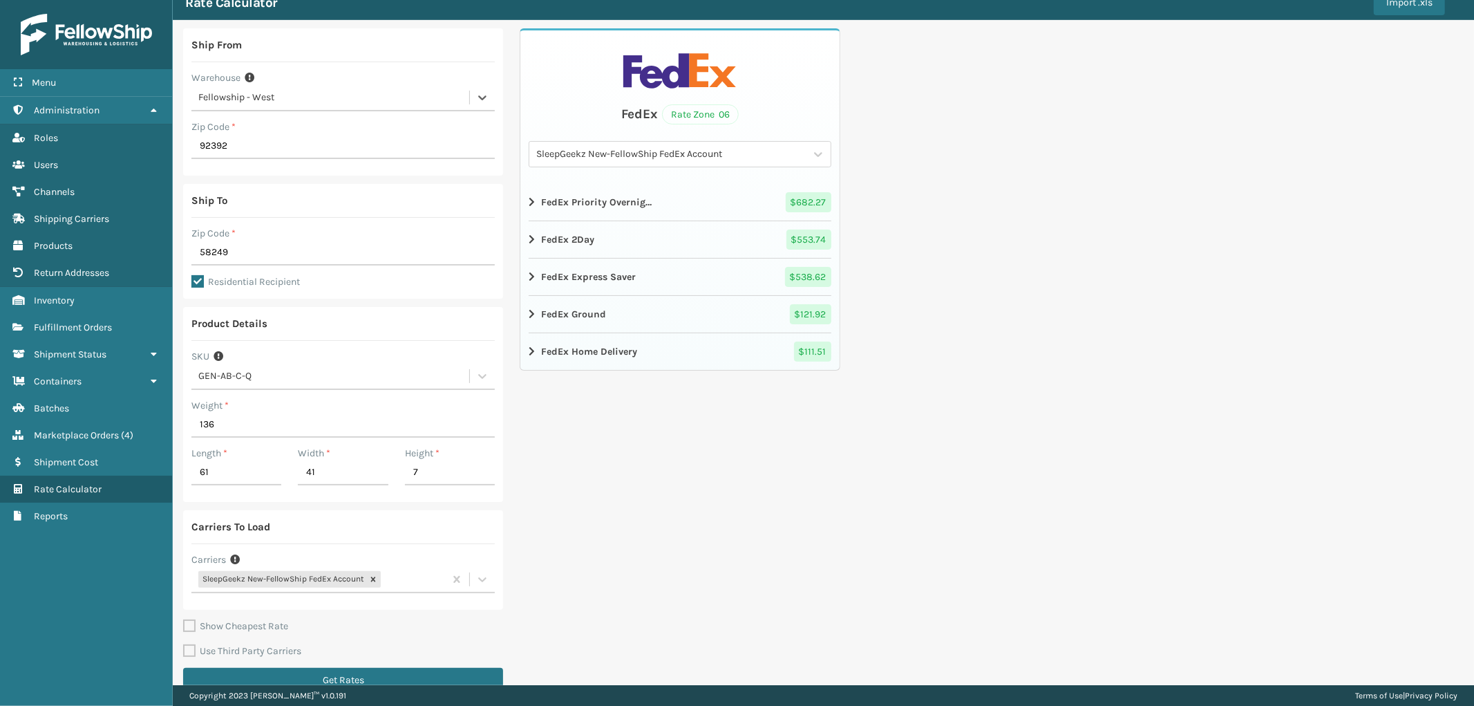
scroll to position [73, 0]
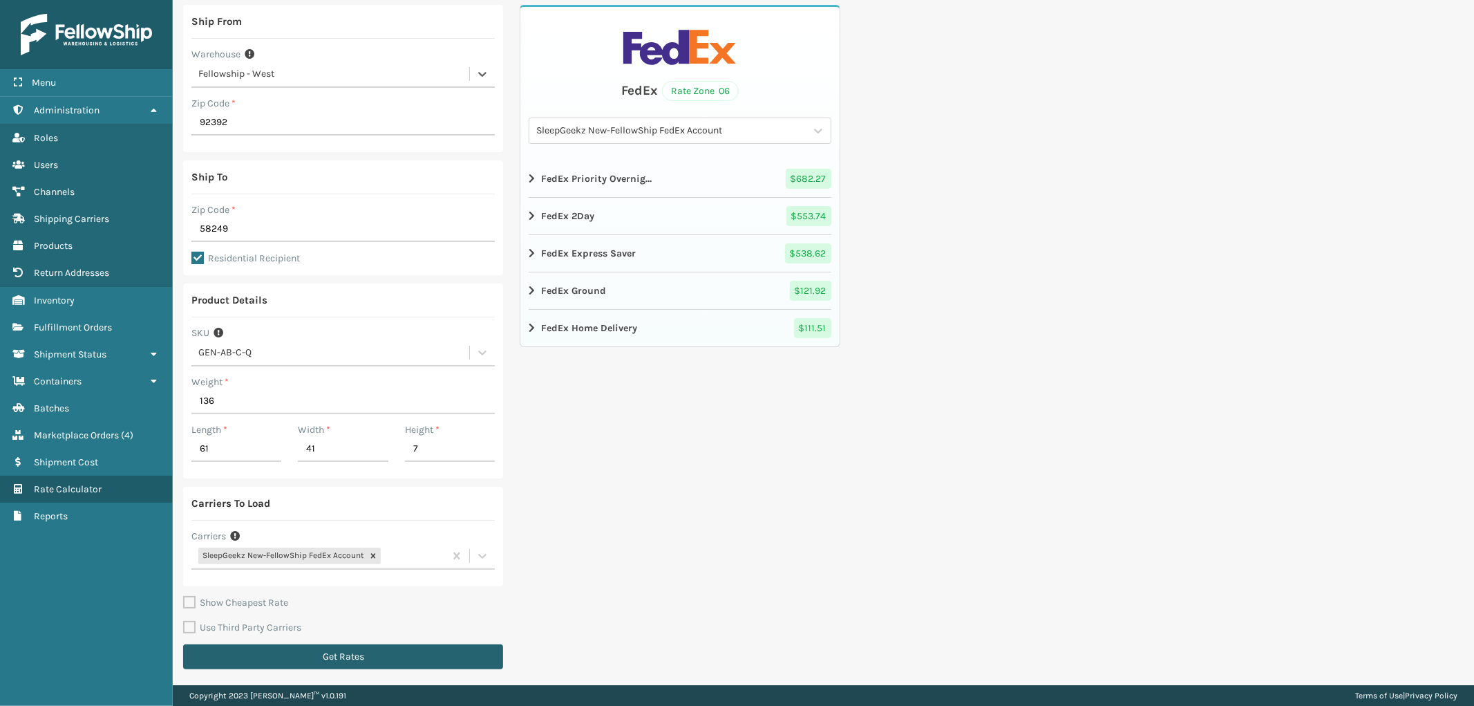
click at [306, 655] on button "Get Rates" at bounding box center [343, 656] width 320 height 25
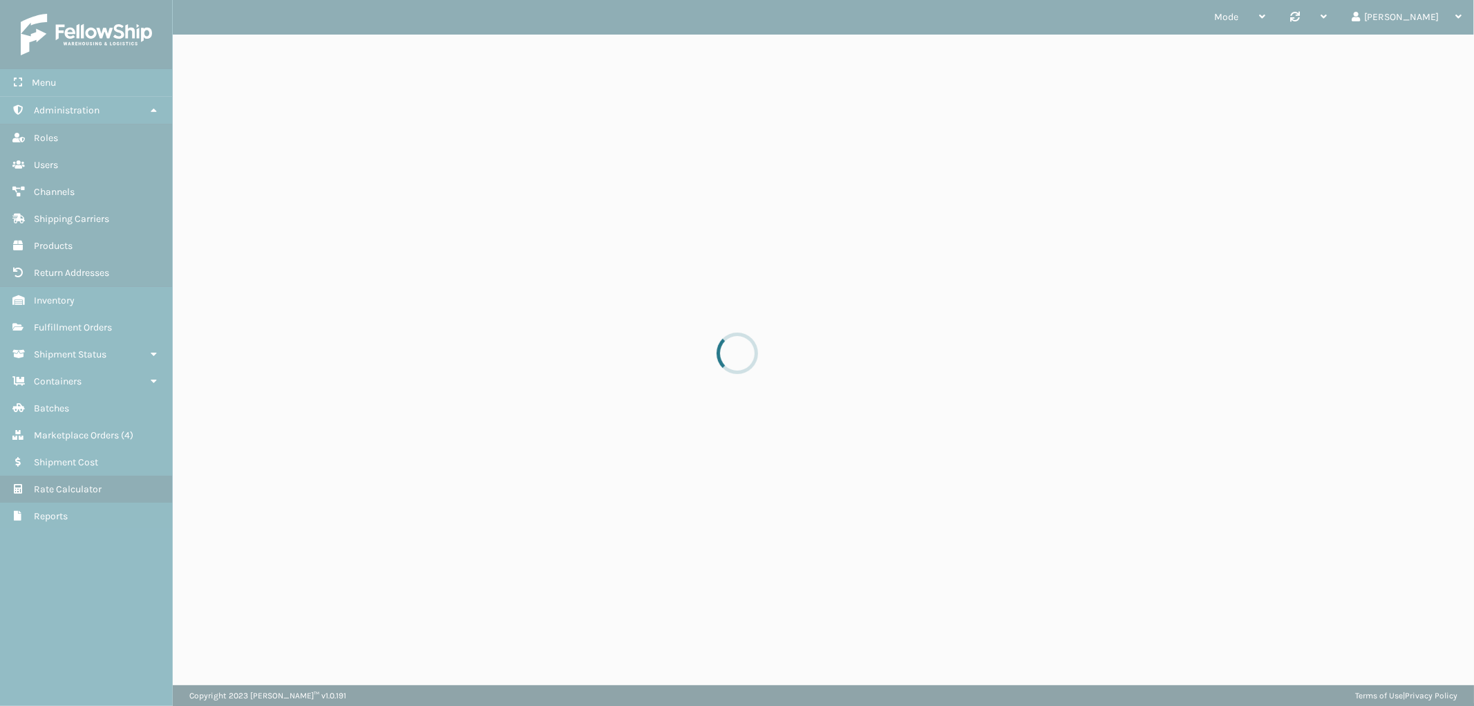
scroll to position [0, 0]
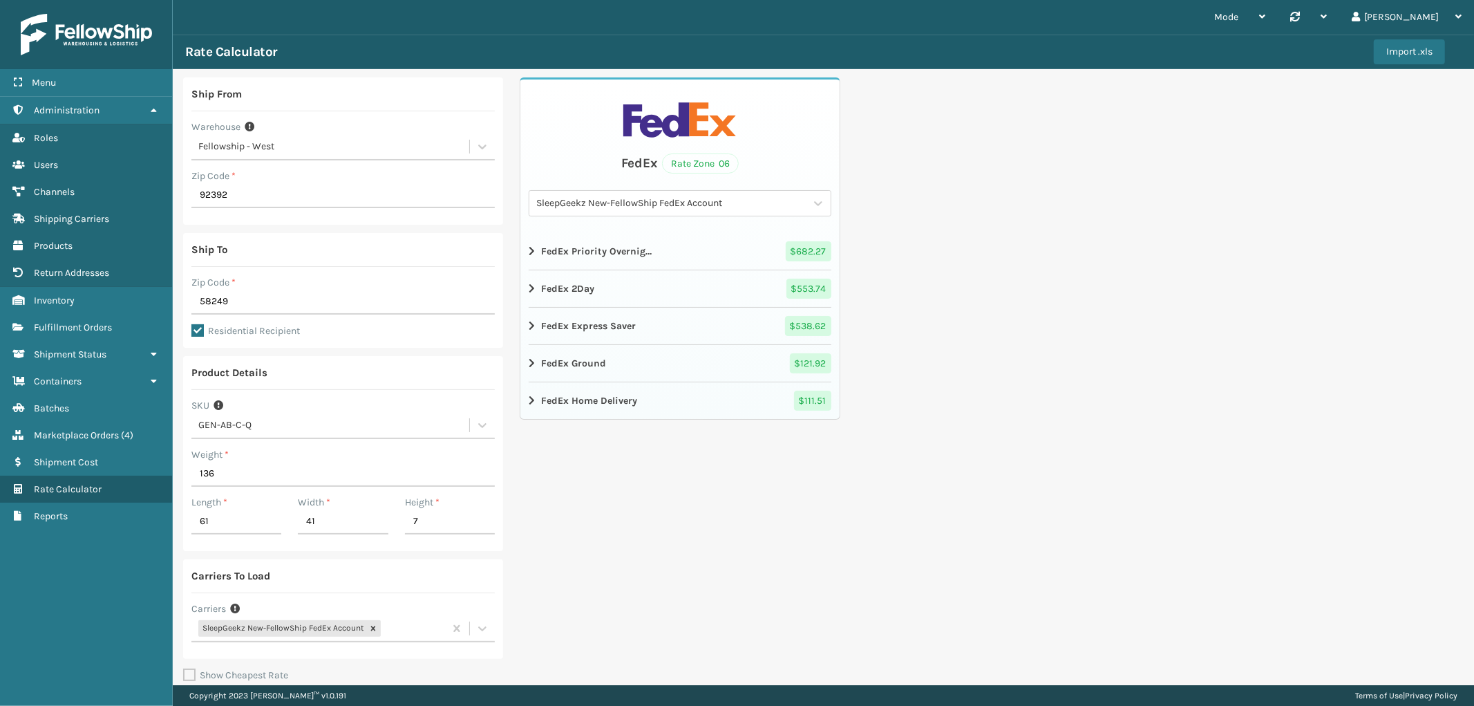
click at [307, 145] on div "Fellowship - West" at bounding box center [334, 147] width 272 height 15
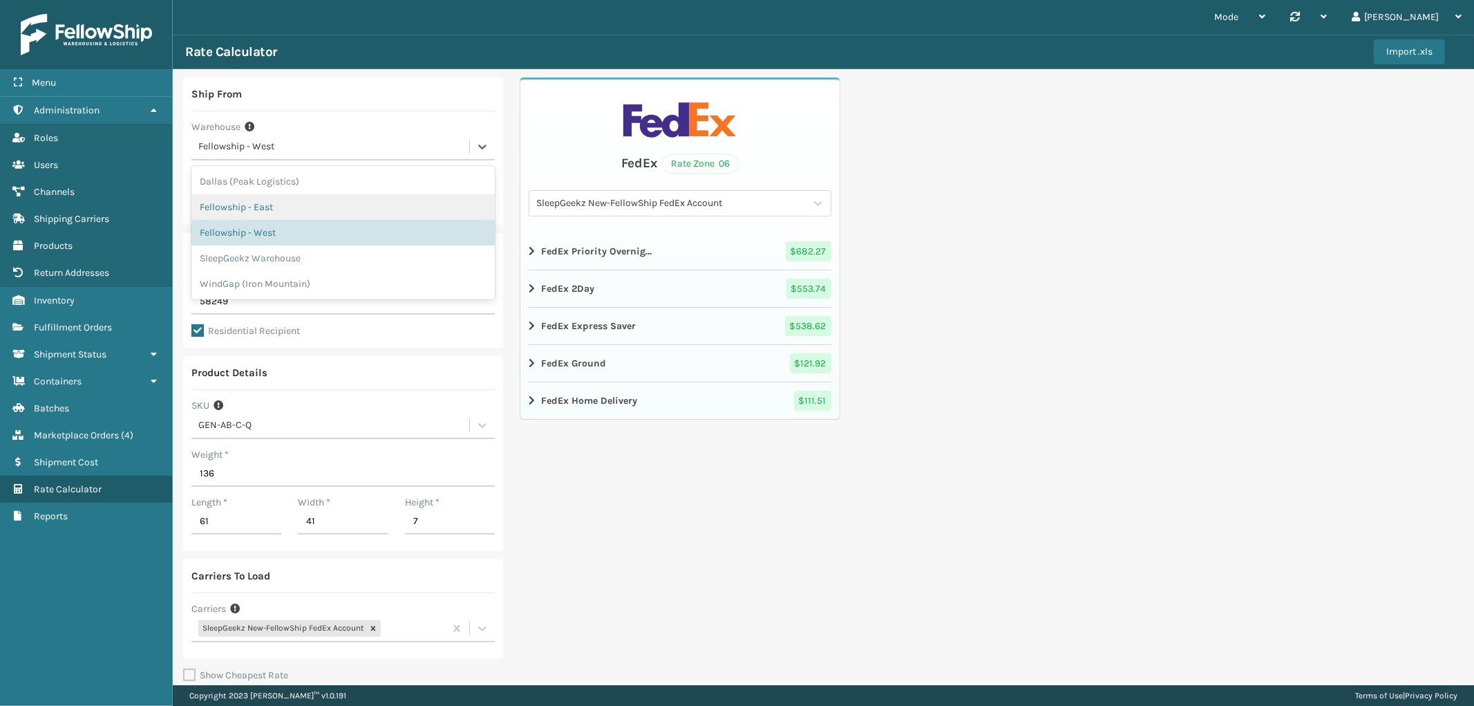
click at [289, 205] on div "Fellowship - East" at bounding box center [342, 207] width 303 height 26
type input "19007"
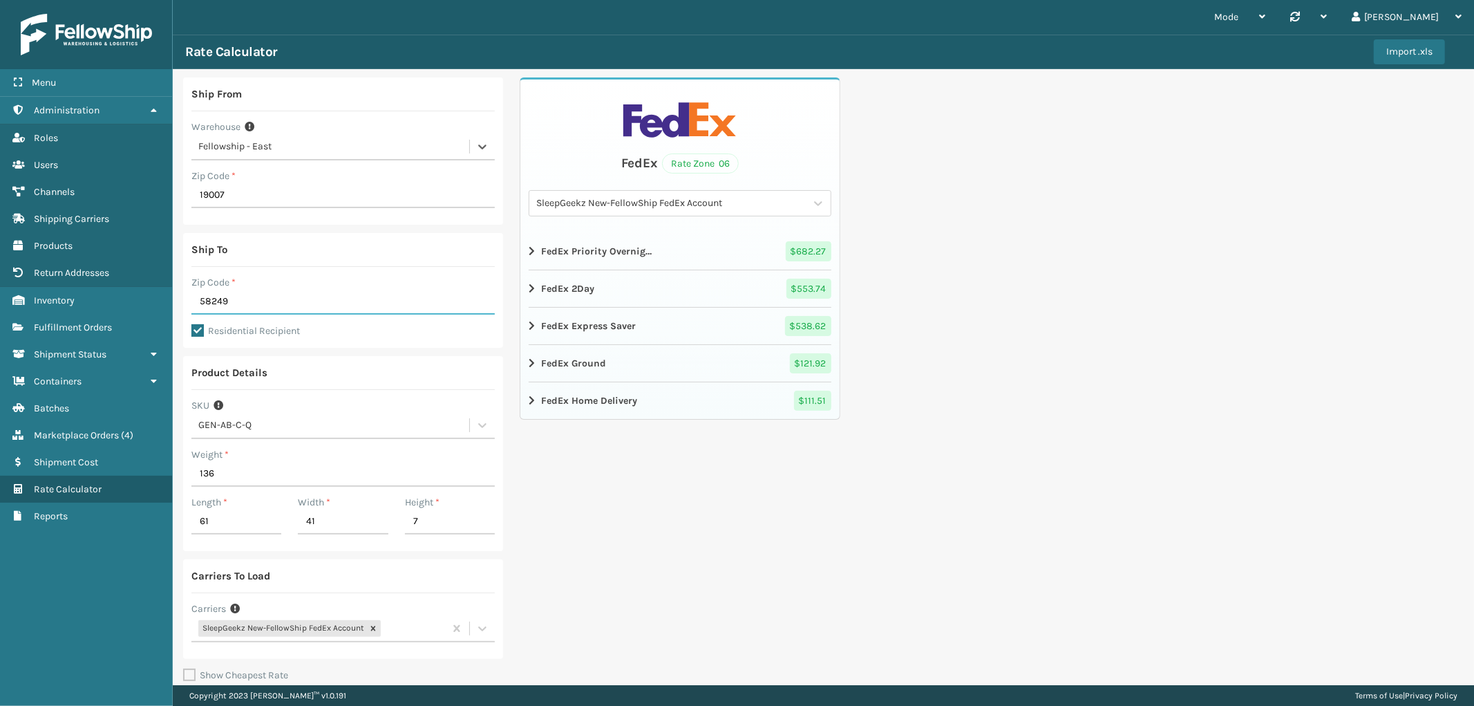
click at [252, 297] on input "58249" at bounding box center [342, 302] width 303 height 25
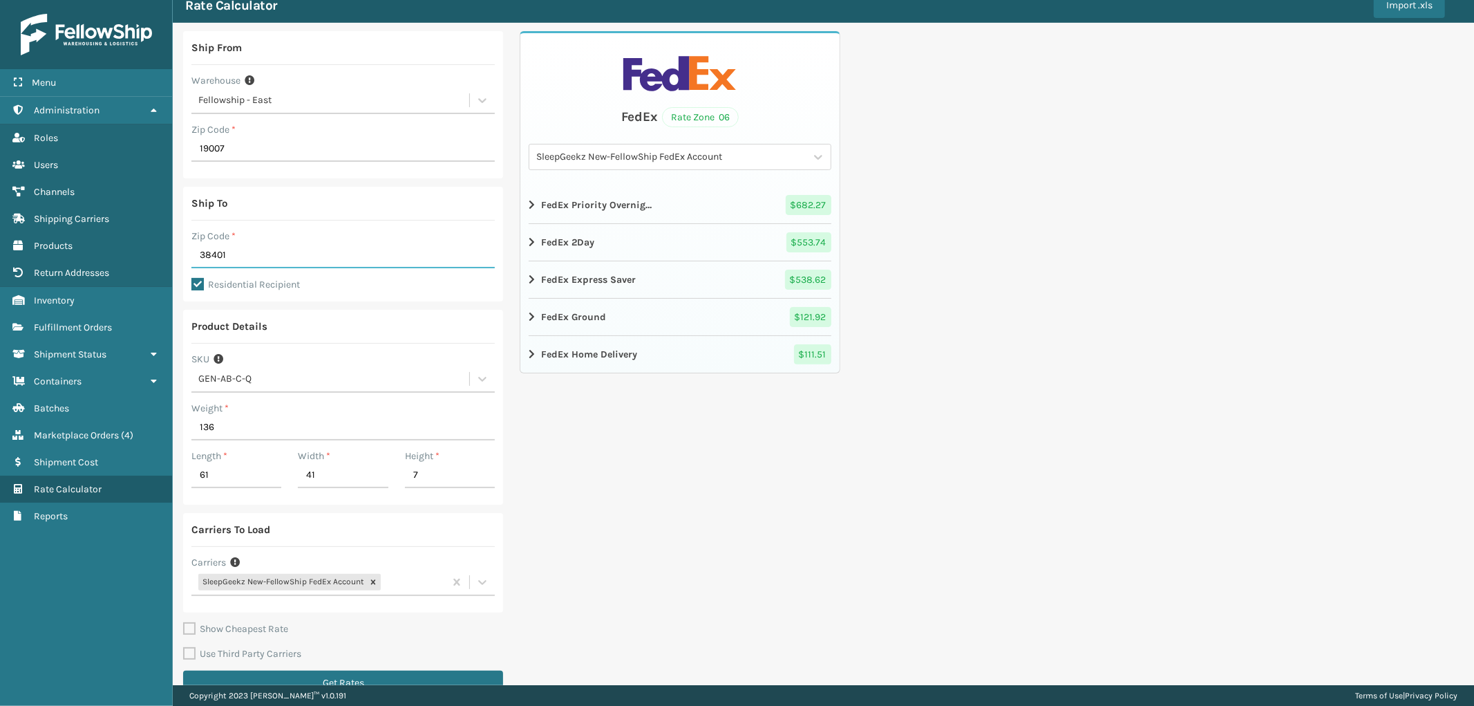
scroll to position [73, 0]
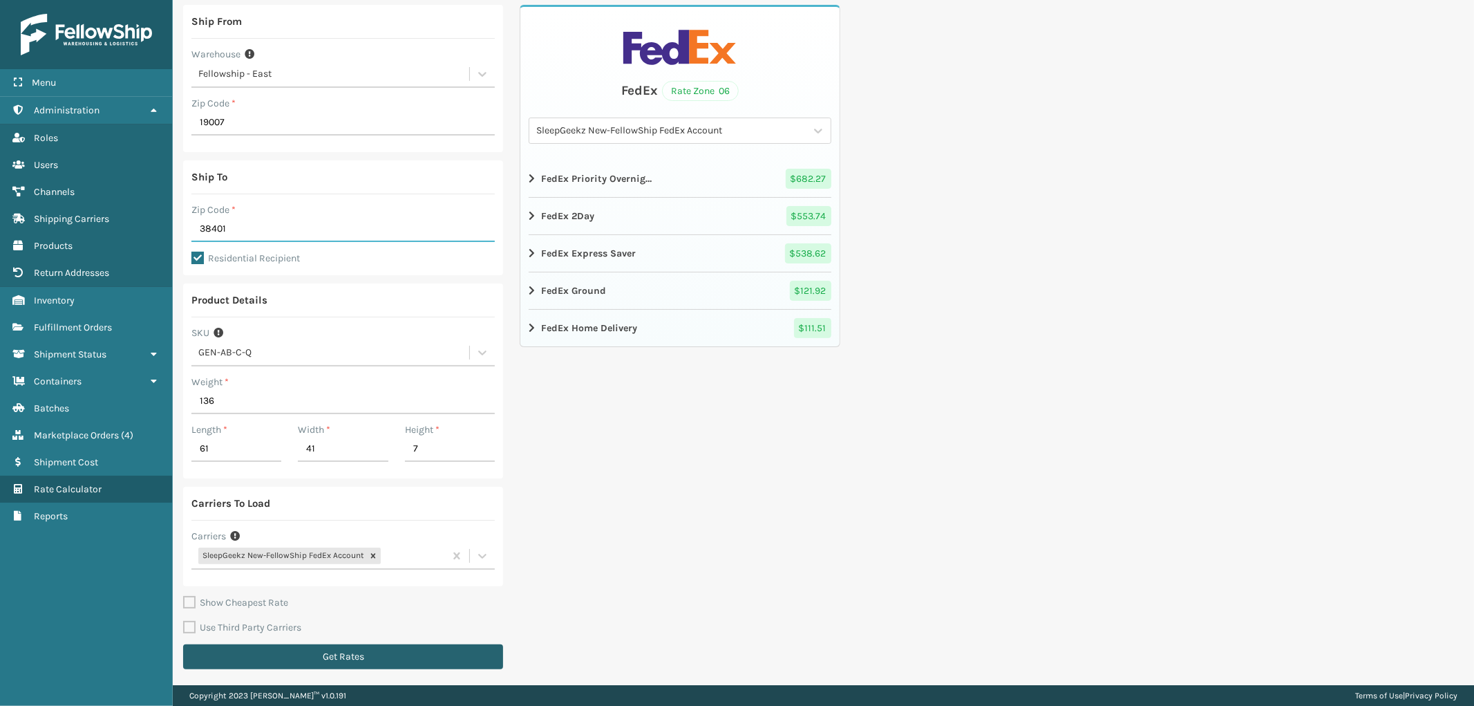
type input "38401"
click at [342, 659] on button "Get Rates" at bounding box center [343, 656] width 320 height 25
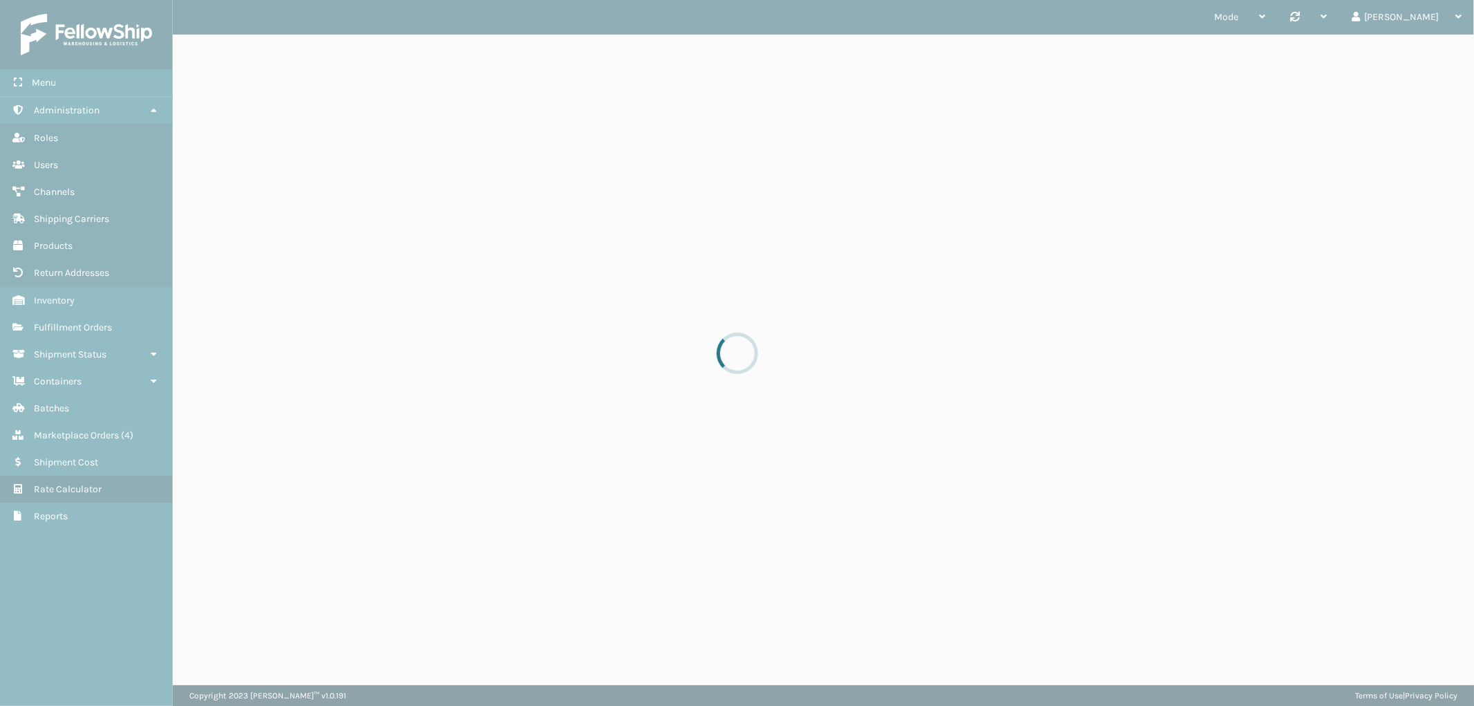
scroll to position [0, 0]
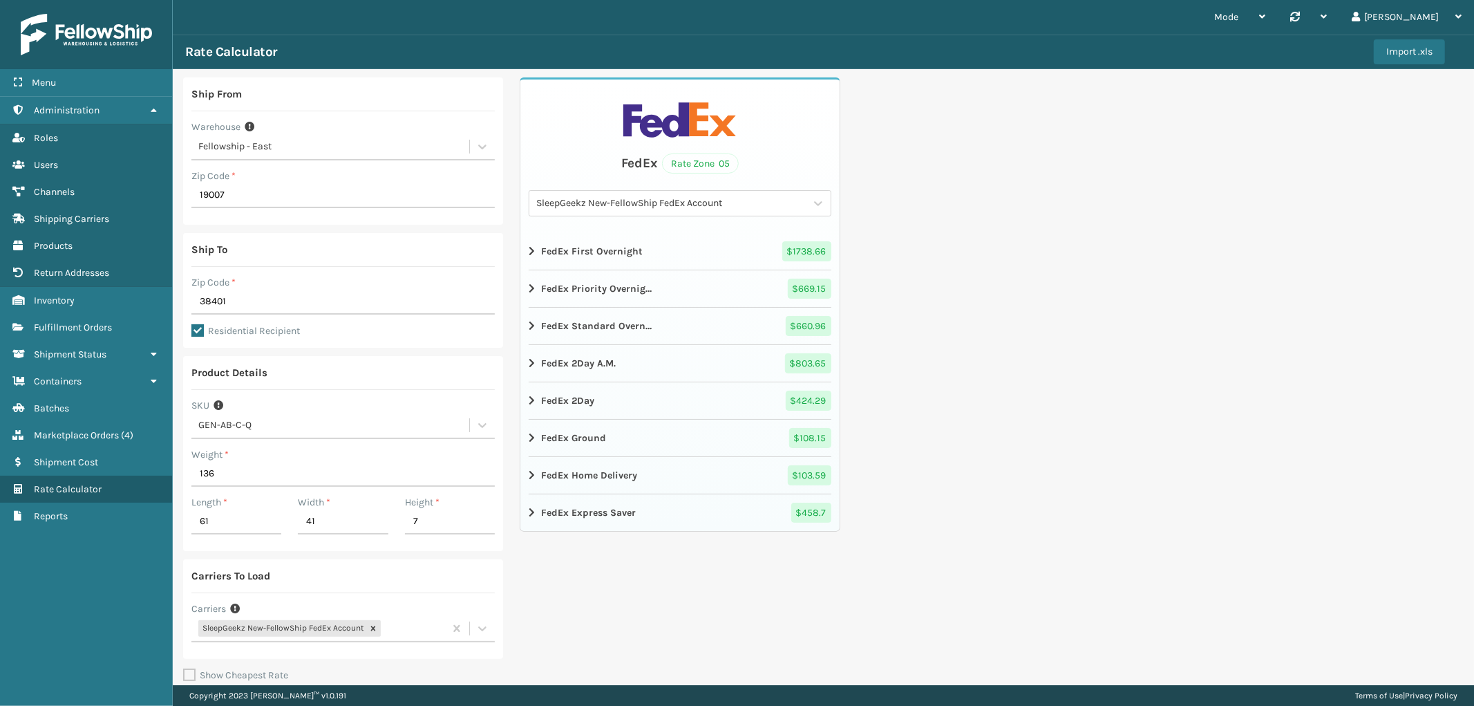
click at [314, 142] on div "Fellowship - East" at bounding box center [334, 147] width 272 height 15
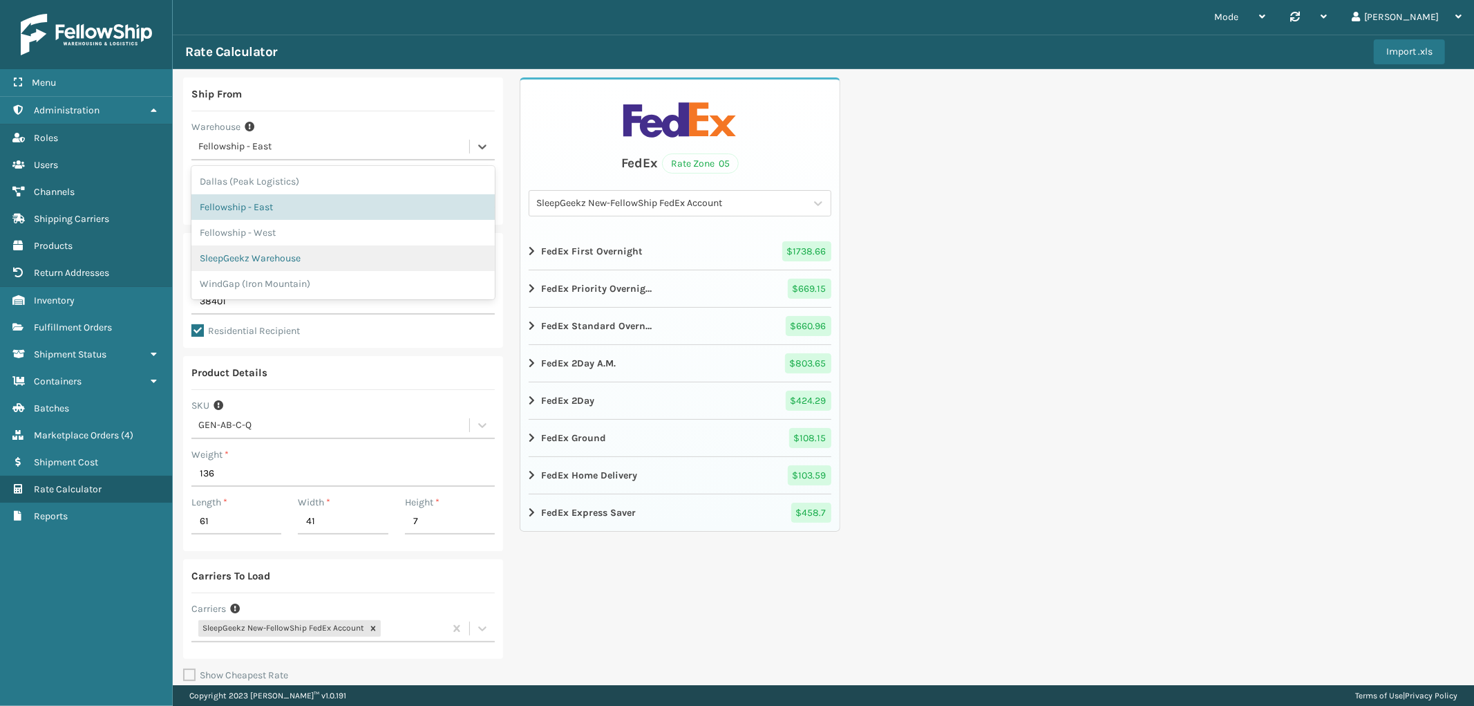
click at [286, 257] on div "SleepGeekz Warehouse" at bounding box center [342, 258] width 303 height 26
type input "32208"
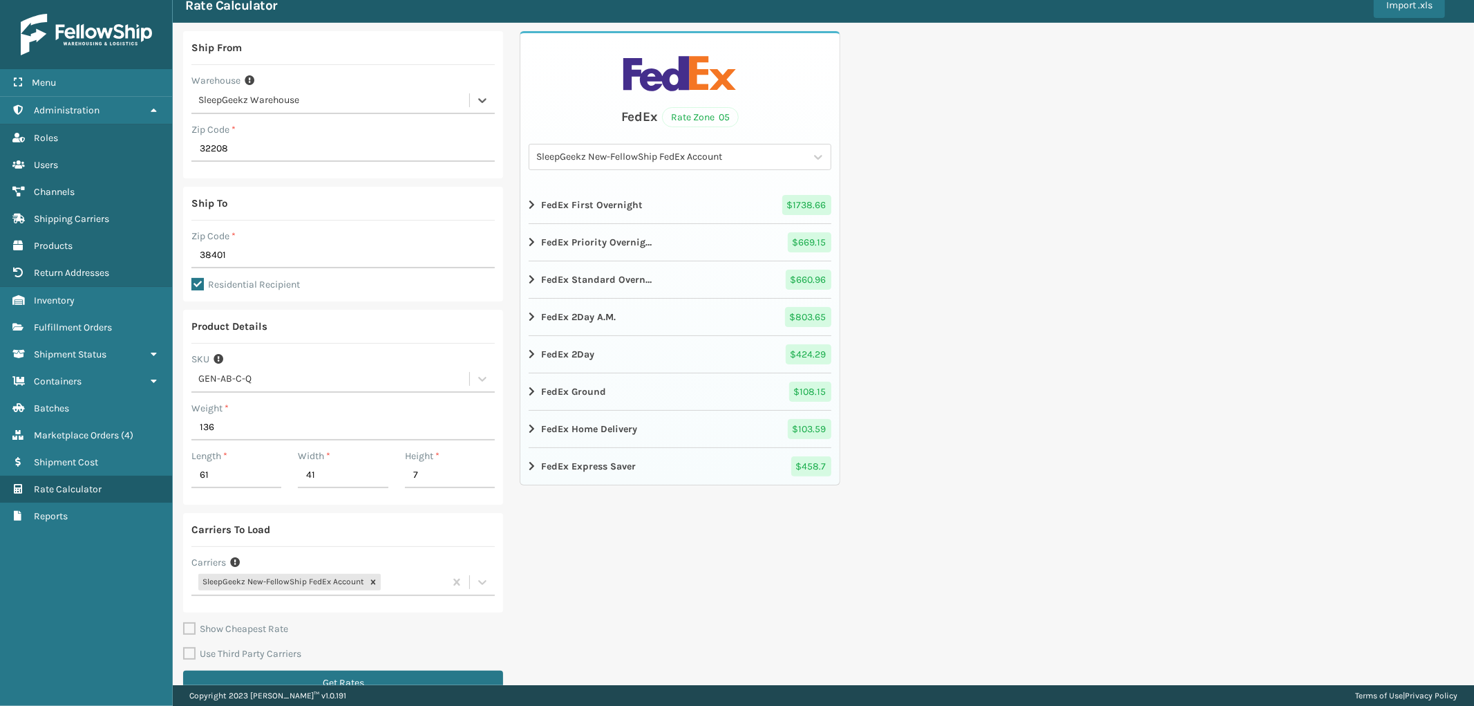
scroll to position [73, 0]
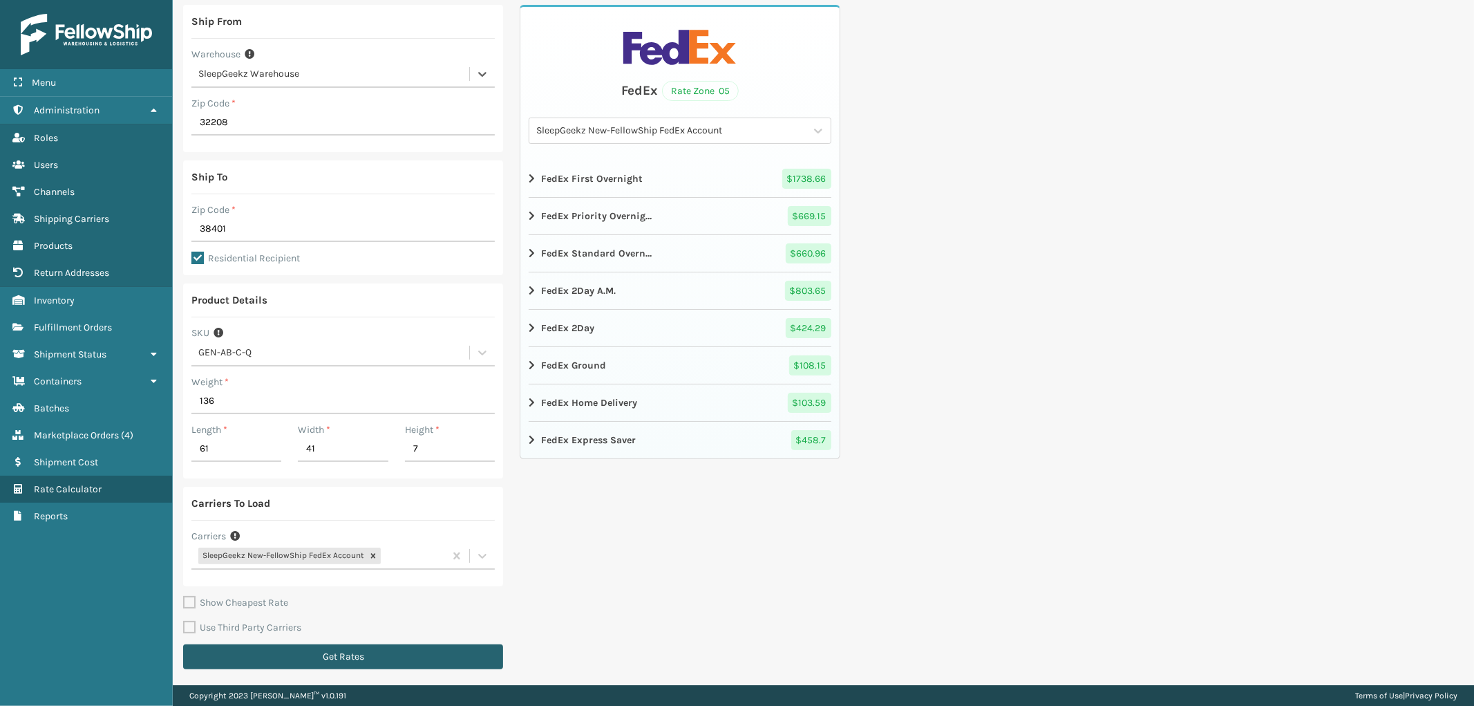
click at [364, 652] on button "Get Rates" at bounding box center [343, 656] width 320 height 25
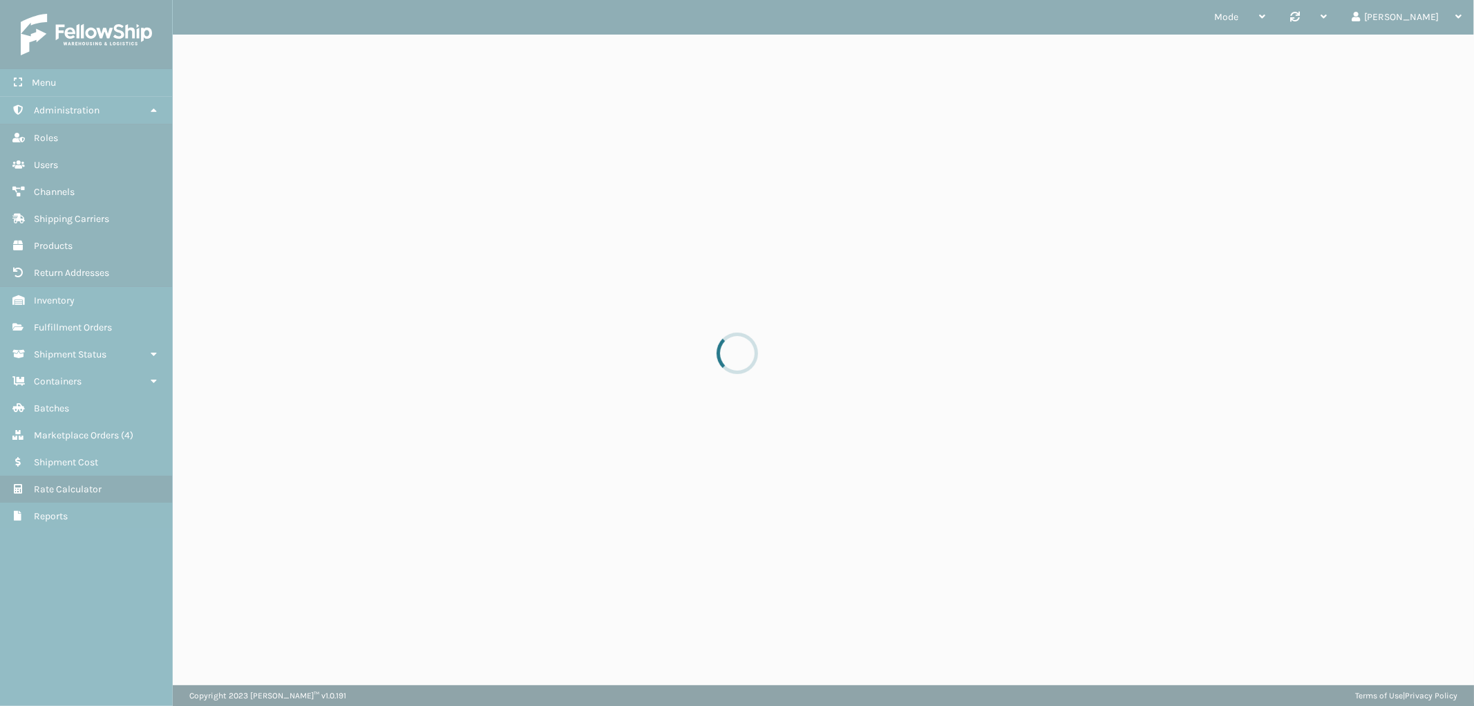
scroll to position [0, 0]
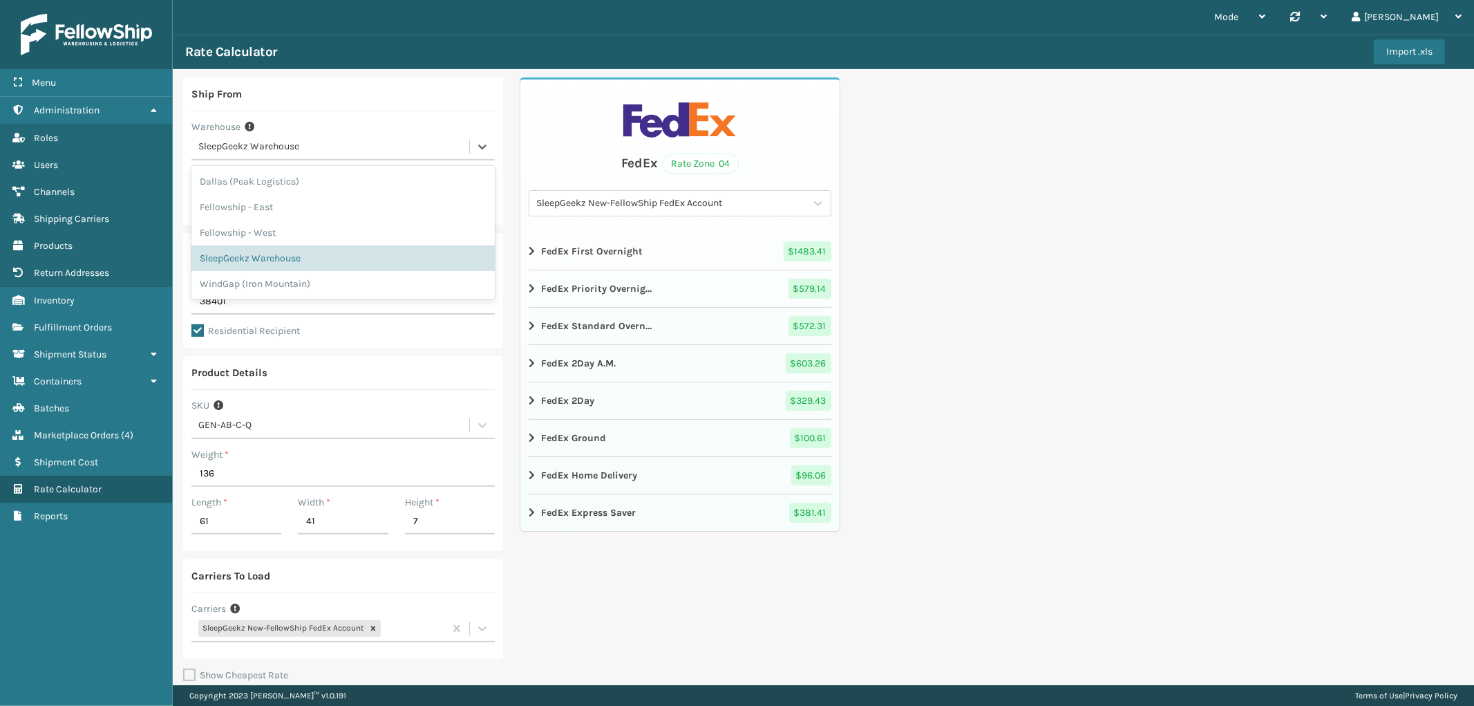
click at [314, 150] on div "SleepGeekz Warehouse" at bounding box center [334, 147] width 272 height 15
click at [292, 190] on div "Dallas (Peak Logistics)" at bounding box center [342, 182] width 303 height 26
type input "75050"
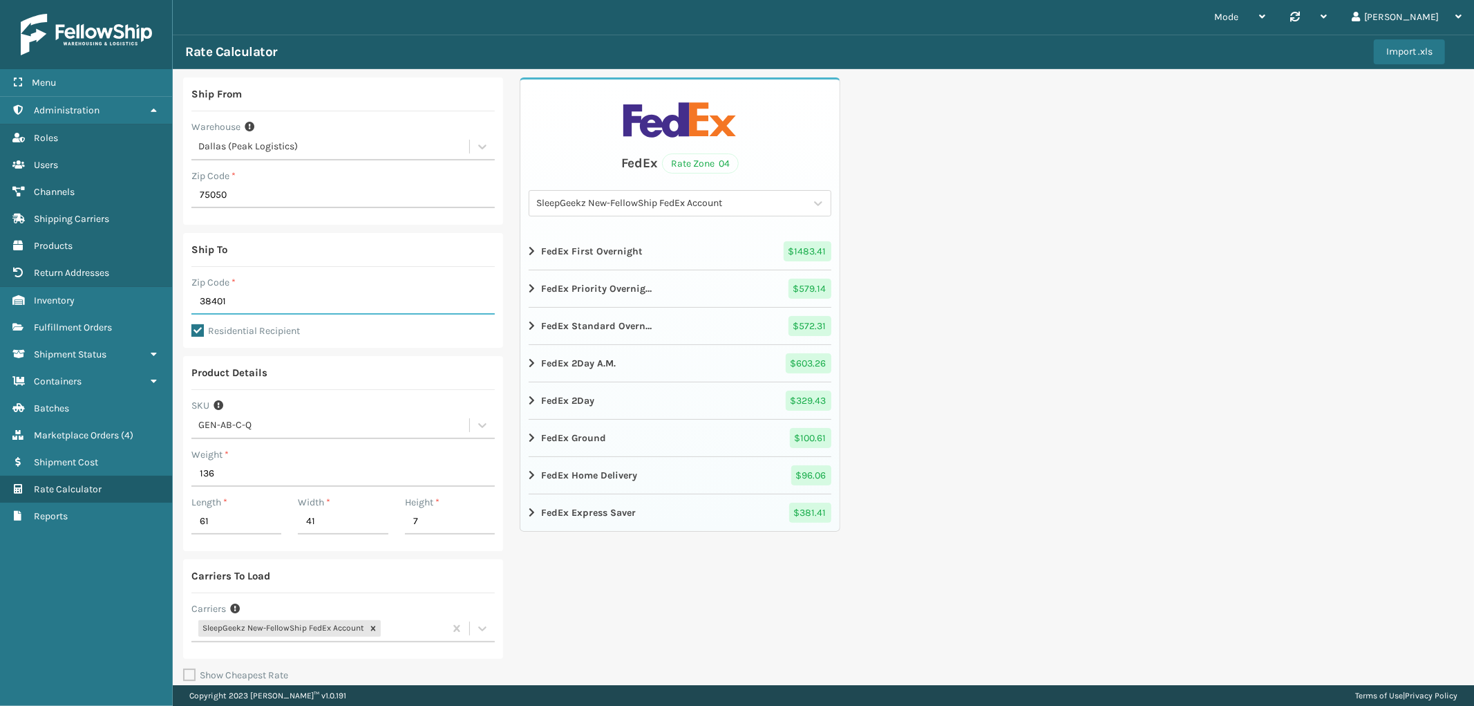
click at [216, 299] on input "38401" at bounding box center [342, 302] width 303 height 25
paste input "9562"
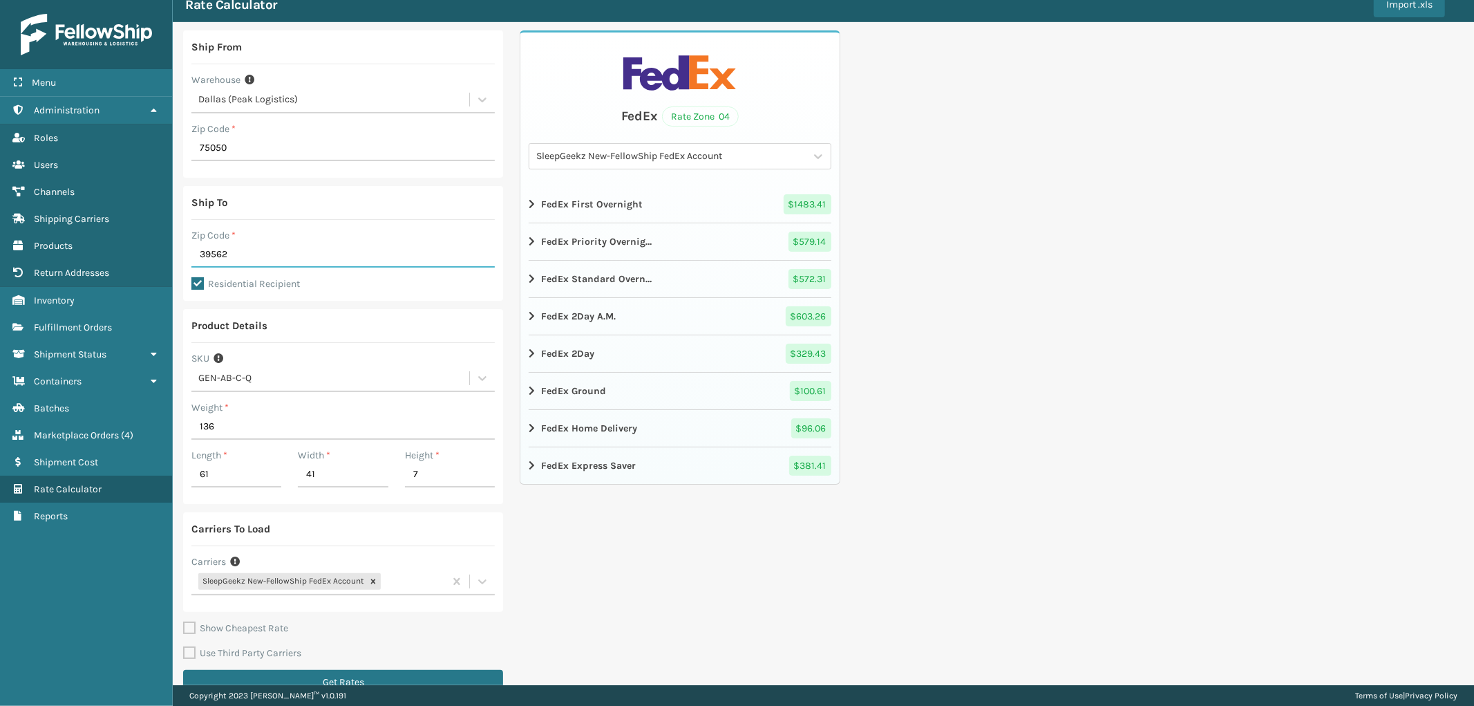
scroll to position [73, 0]
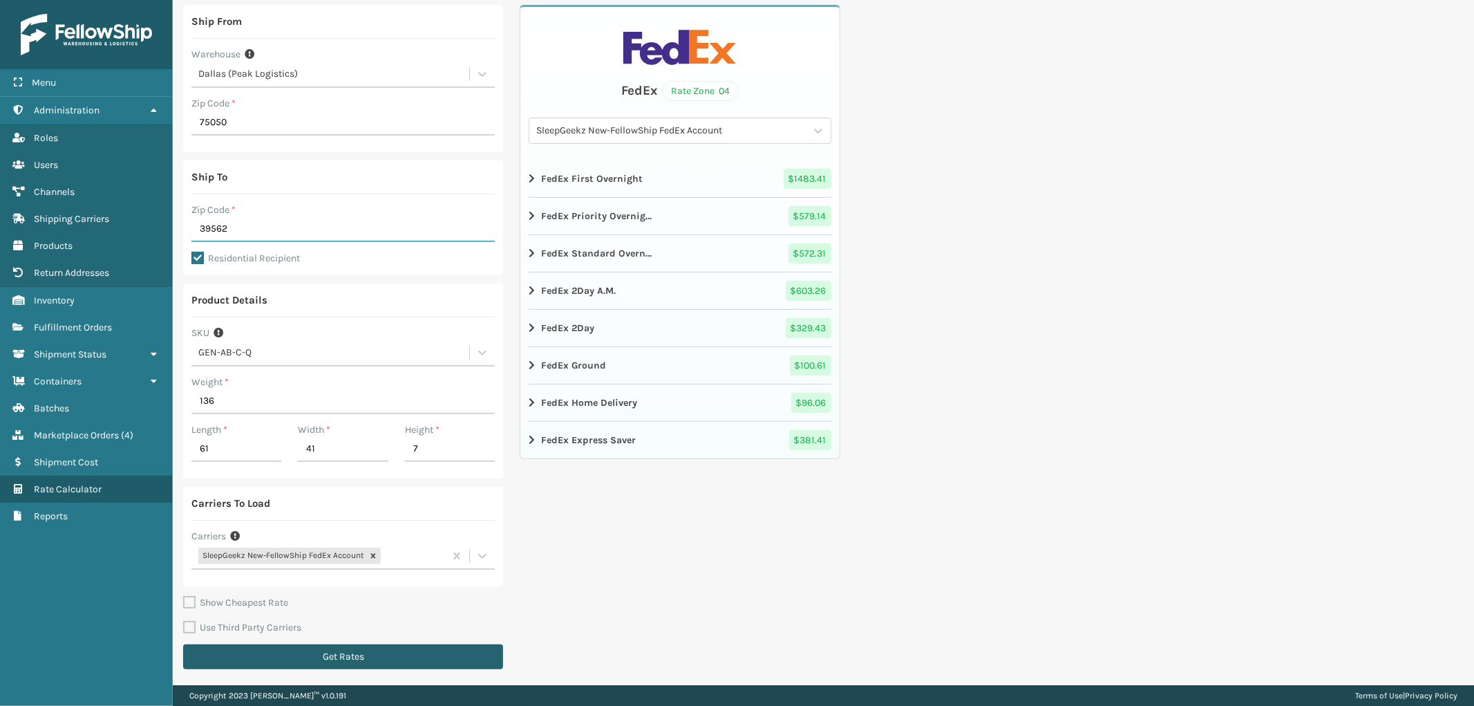
type input "39562"
click at [364, 652] on button "Get Rates" at bounding box center [343, 656] width 320 height 25
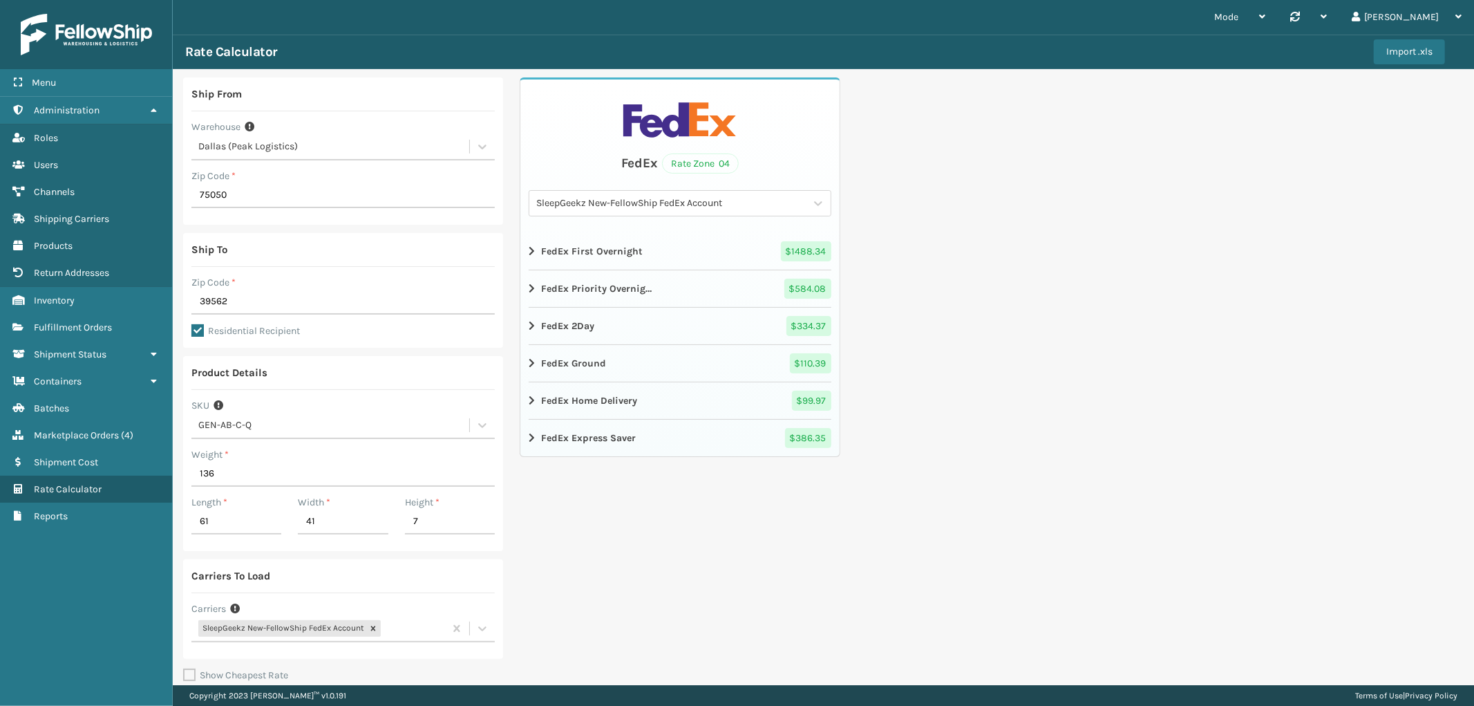
click at [529, 406] on icon at bounding box center [533, 400] width 8 height 11
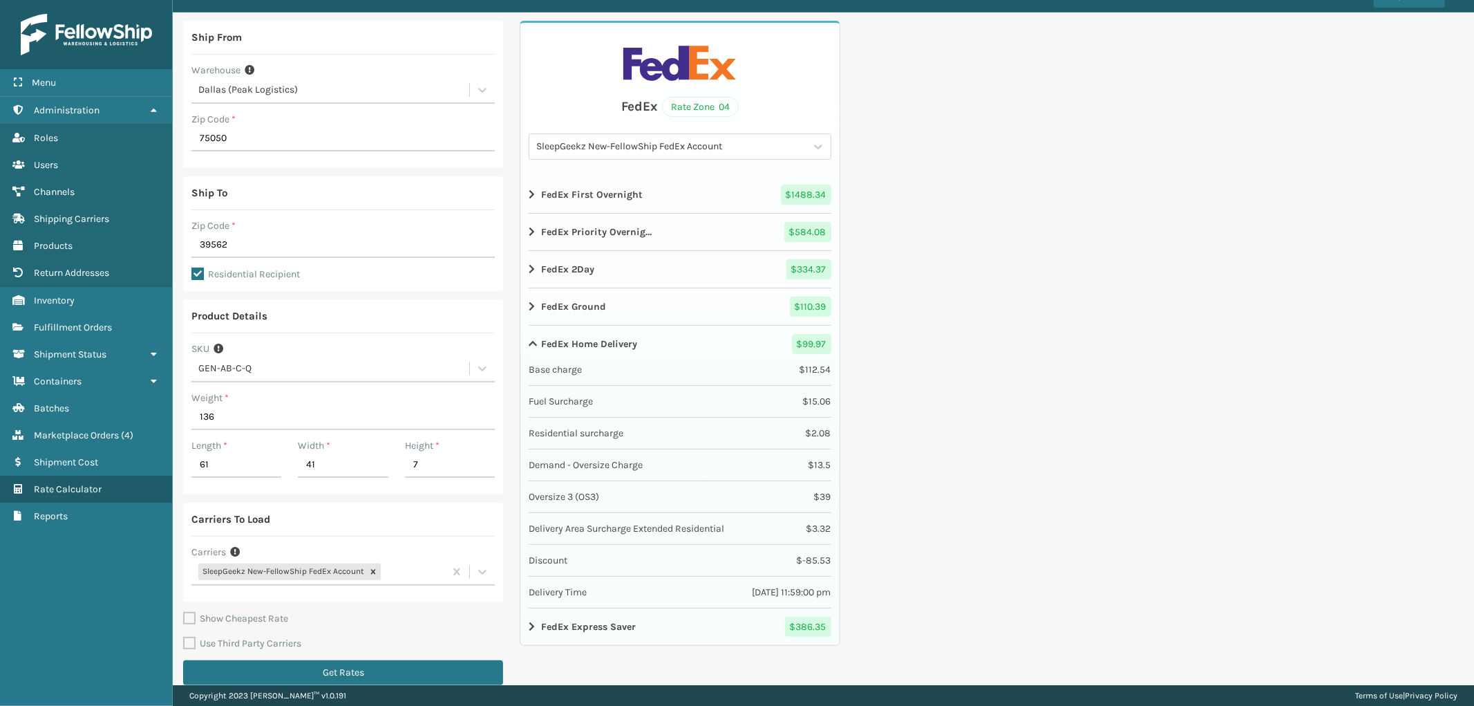
scroll to position [73, 0]
